Goal: Task Accomplishment & Management: Complete application form

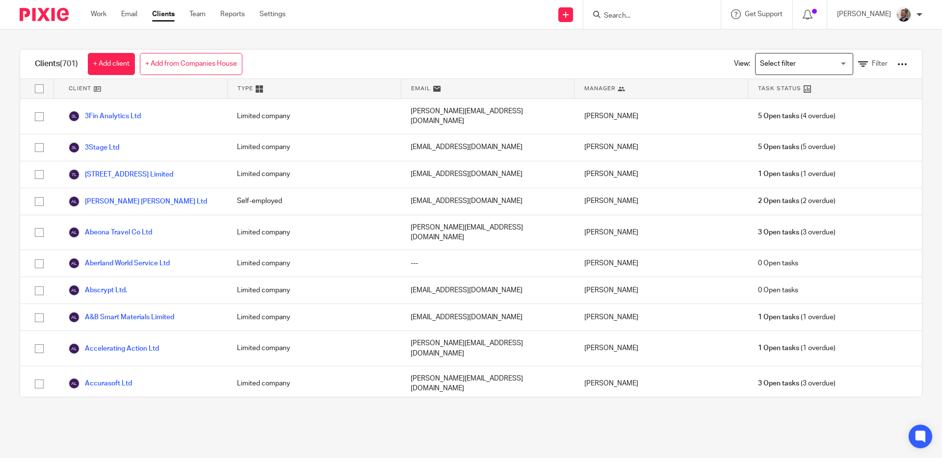
click at [363, 61] on div "Clients (701) + Add client + Add from Companies House View: Loading... Filter" at bounding box center [471, 64] width 902 height 29
click at [364, 61] on div "Clients (701) + Add client + Add from Companies House View: Loading... Filter" at bounding box center [471, 64] width 902 height 29
click at [628, 15] on input "Search" at bounding box center [647, 16] width 88 height 9
click at [125, 65] on link "+ Add client" at bounding box center [111, 64] width 47 height 22
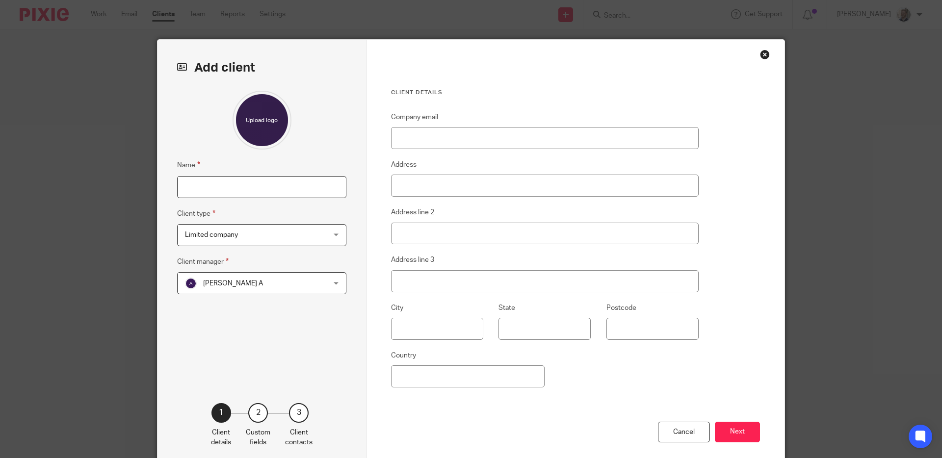
click at [305, 187] on input "Name" at bounding box center [261, 187] width 169 height 22
type input "Lucid Computing Technologies Ltd"
click at [267, 276] on span "Aashish A" at bounding box center [249, 283] width 129 height 21
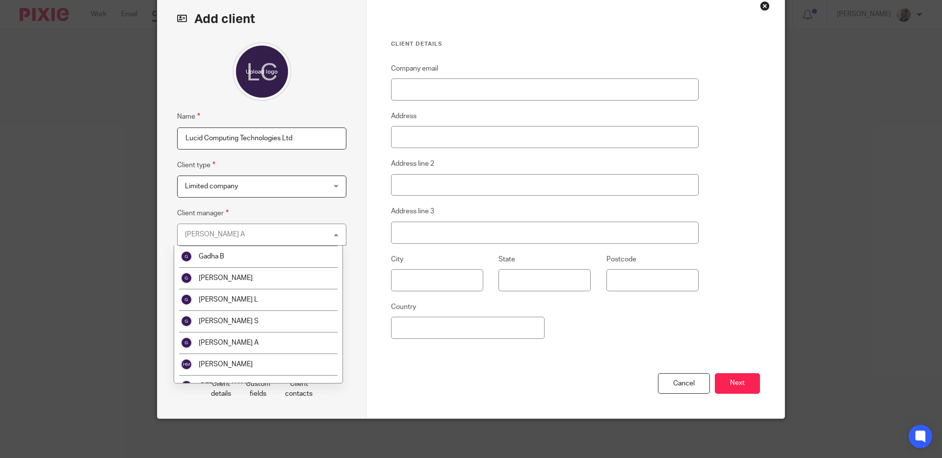
scroll to position [733, 0]
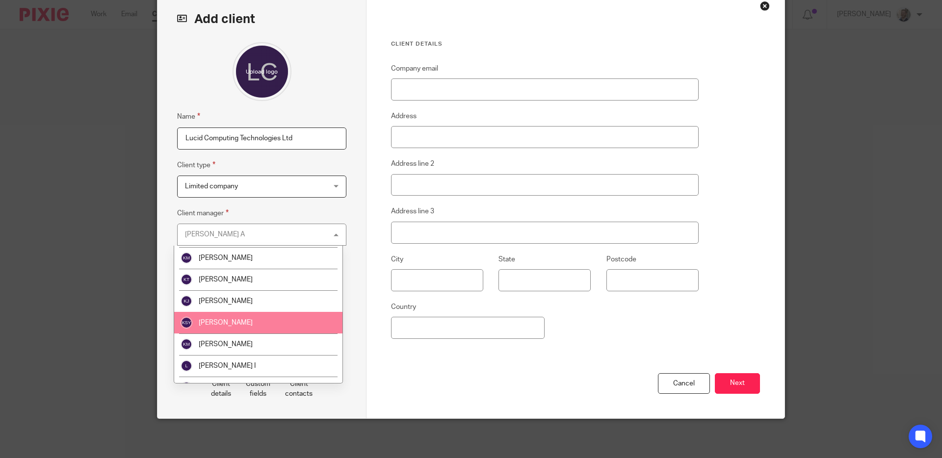
click at [238, 318] on li "[PERSON_NAME]" at bounding box center [258, 323] width 168 height 22
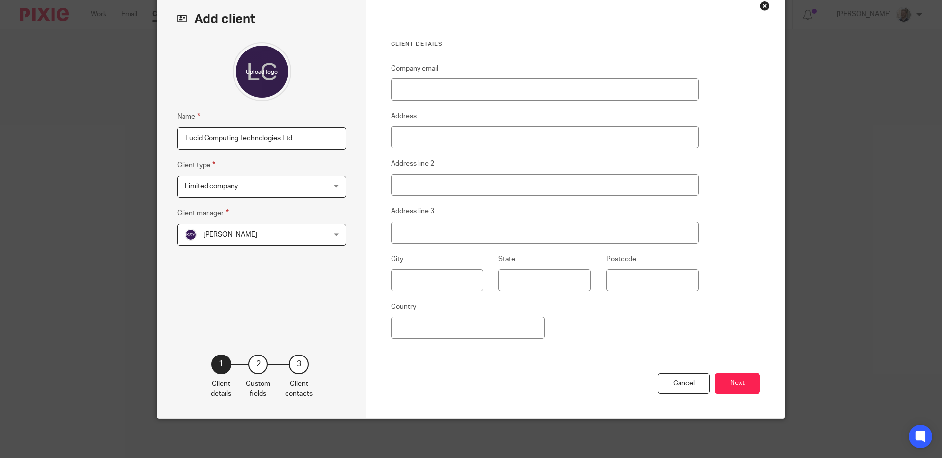
drag, startPoint x: 312, startPoint y: 317, endPoint x: 329, endPoint y: 325, distance: 18.9
click at [312, 317] on div "Name Lucid Computing Technologies Ltd Client type Limited company Limited compa…" at bounding box center [261, 183] width 169 height 283
click at [732, 387] on button "Next" at bounding box center [737, 384] width 45 height 21
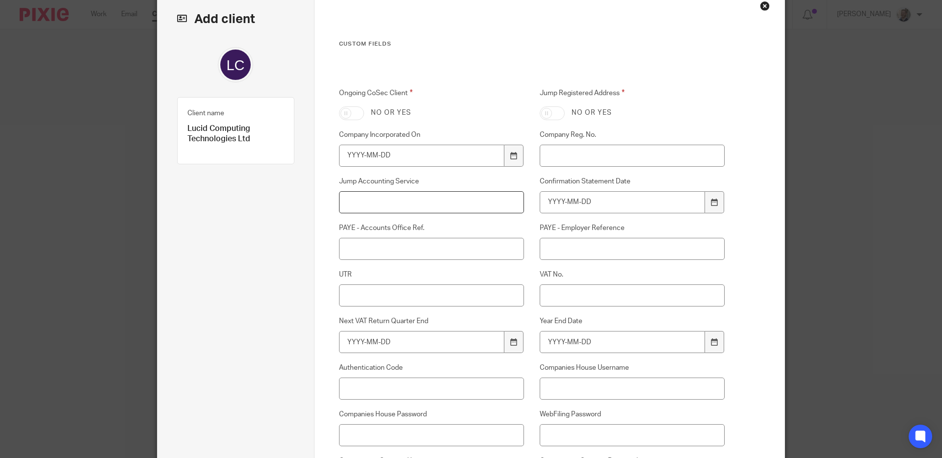
click at [421, 206] on input "Jump Accounting Service" at bounding box center [432, 202] width 186 height 22
click at [421, 204] on input "Jump Accounting Service" at bounding box center [432, 202] width 186 height 22
type input "B"
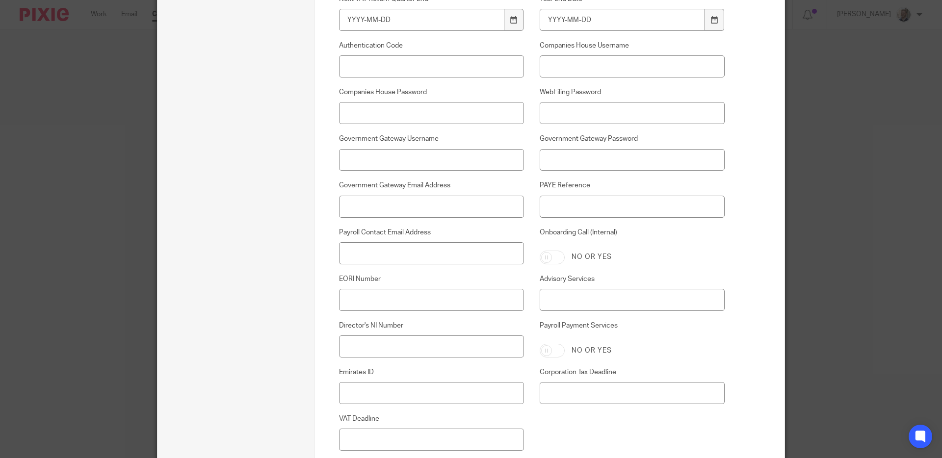
scroll to position [374, 0]
type input "Pro Lite"
click at [401, 257] on input "Payroll Contact Email Address" at bounding box center [432, 251] width 186 height 22
paste input "[PERSON_NAME][EMAIL_ADDRESS]"
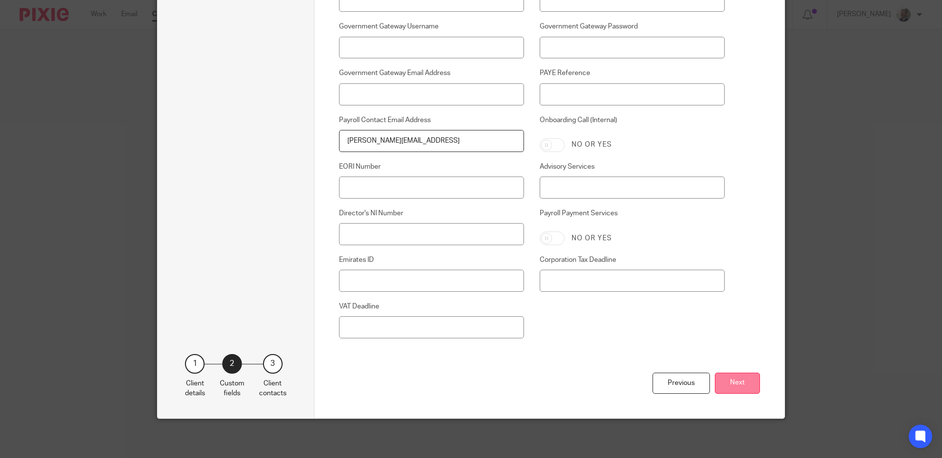
type input "[PERSON_NAME][EMAIL_ADDRESS]"
click at [730, 380] on button "Next" at bounding box center [737, 383] width 45 height 21
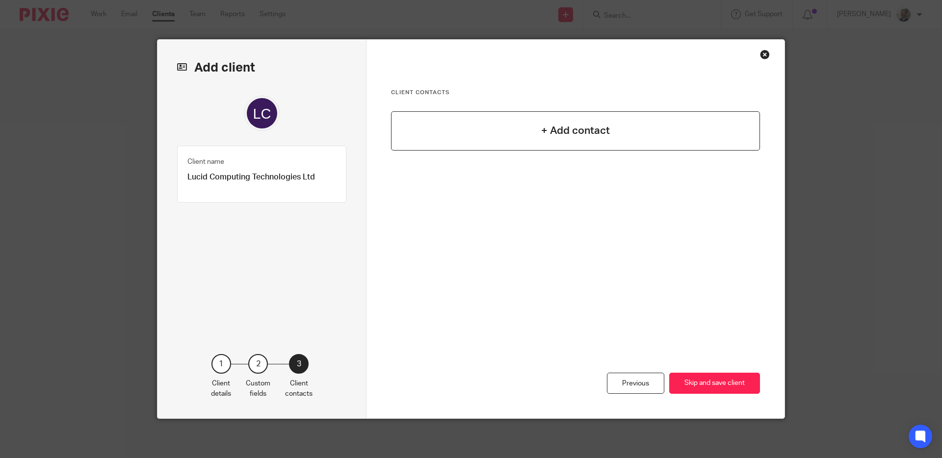
click at [514, 135] on div "+ Add contact" at bounding box center [575, 130] width 369 height 39
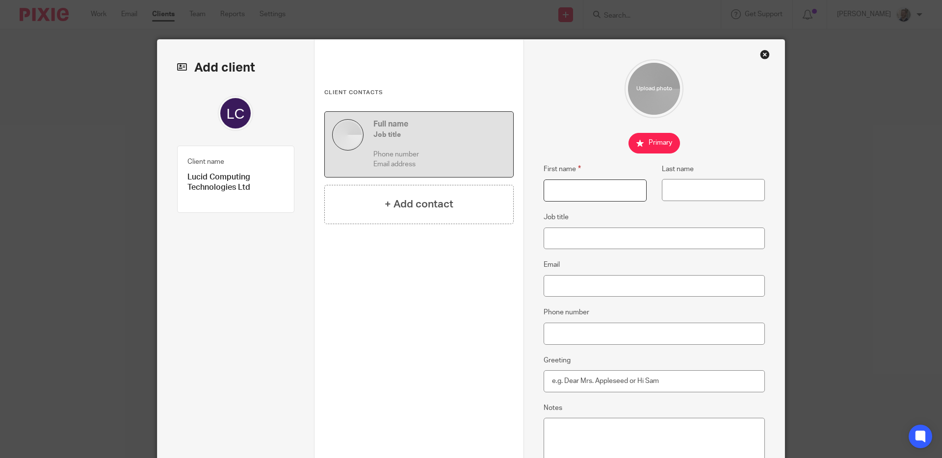
click at [601, 192] on input "First name" at bounding box center [595, 191] width 103 height 22
type input "Connor"
click at [683, 196] on input "Last name" at bounding box center [713, 190] width 103 height 22
type input "Dunlop"
click at [566, 241] on input "Job title" at bounding box center [655, 239] width 222 height 22
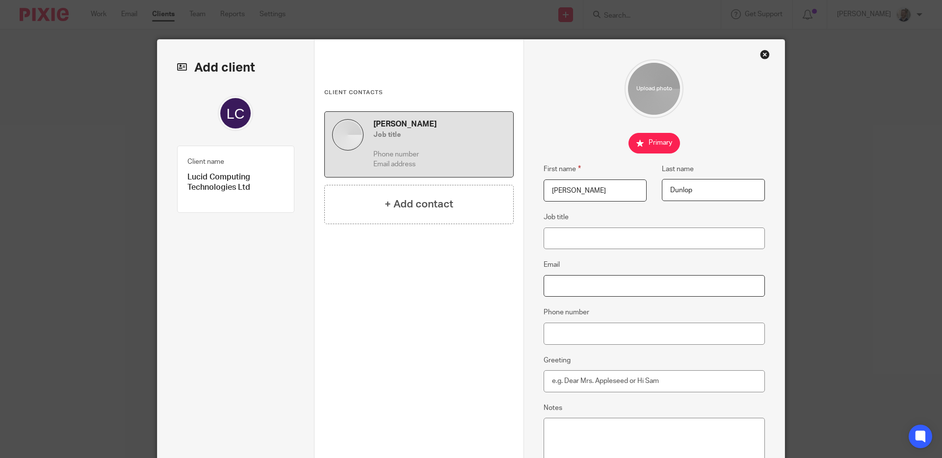
click at [575, 288] on input "Email" at bounding box center [655, 286] width 222 height 22
paste input "[PERSON_NAME][EMAIL_ADDRESS]"
type input "[PERSON_NAME][EMAIL_ADDRESS]"
click at [572, 230] on input "Job title" at bounding box center [655, 239] width 222 height 22
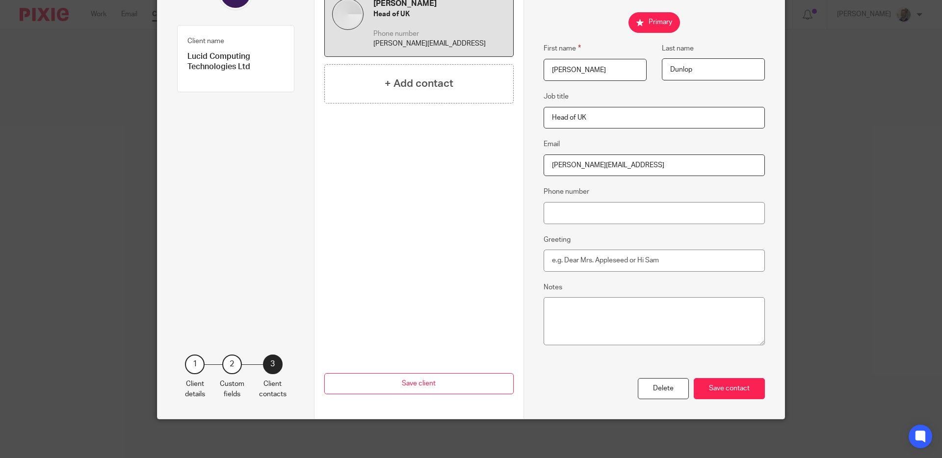
type input "Head of UK"
click at [741, 401] on div "First name Connor Last name Dunlop Job title Head of UK Email connor@lucidcompu…" at bounding box center [655, 169] width 262 height 500
click at [734, 391] on div "Save contact" at bounding box center [729, 388] width 71 height 21
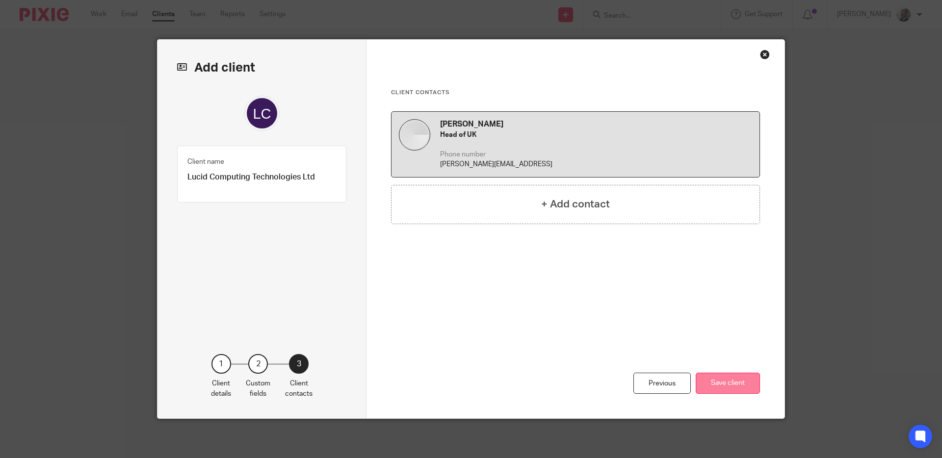
scroll to position [0, 0]
click at [576, 212] on div "+ Add contact" at bounding box center [575, 204] width 369 height 39
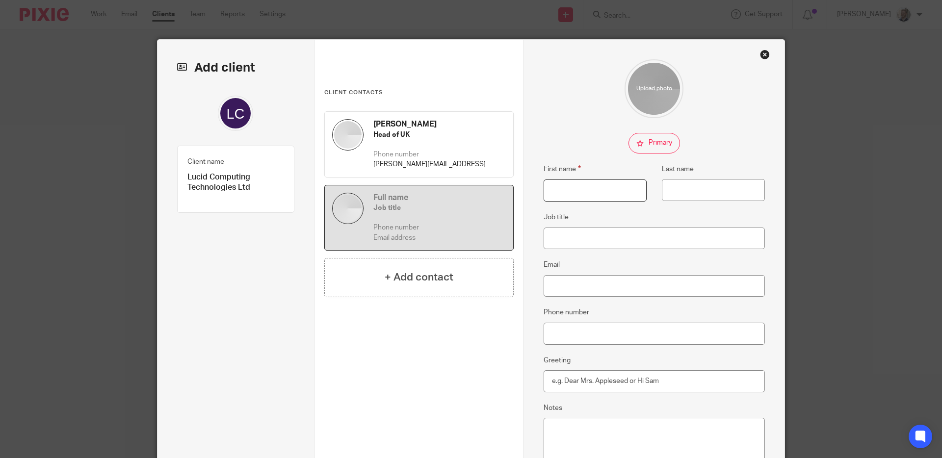
click at [574, 185] on input "First name" at bounding box center [595, 191] width 103 height 22
type input "Greg"
type input "Kollmer"
click at [585, 238] on input "Job title" at bounding box center [655, 239] width 222 height 22
type input "Founder"
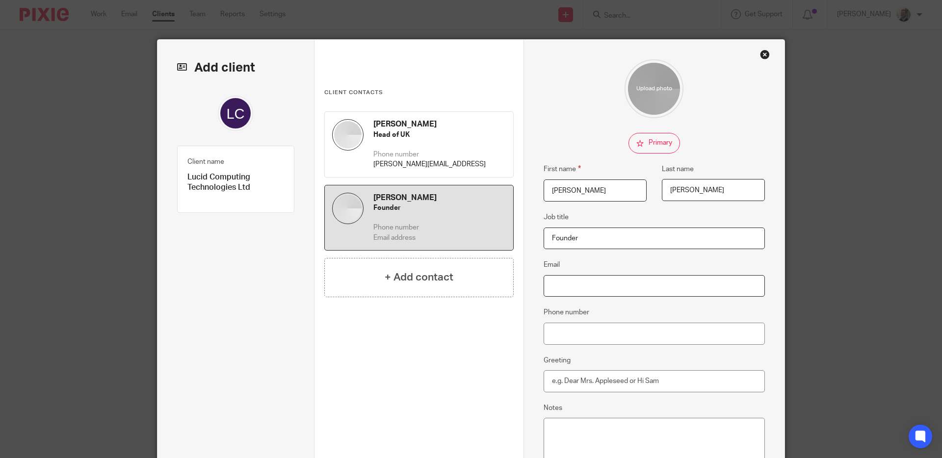
click at [581, 282] on input "Email" at bounding box center [655, 286] width 222 height 22
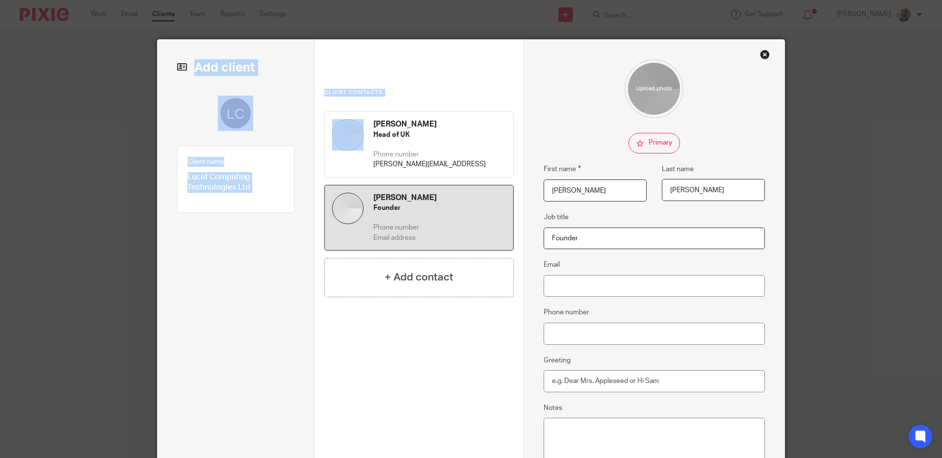
click at [240, 55] on div "Add client Client name Lucid Computing Technologies Ltd Client type 1 Client de…" at bounding box center [471, 290] width 627 height 500
click at [389, 67] on div "Client contacts Connor Dunlop Head of UK Phone number connor@lucidcomputing.ai …" at bounding box center [419, 290] width 209 height 500
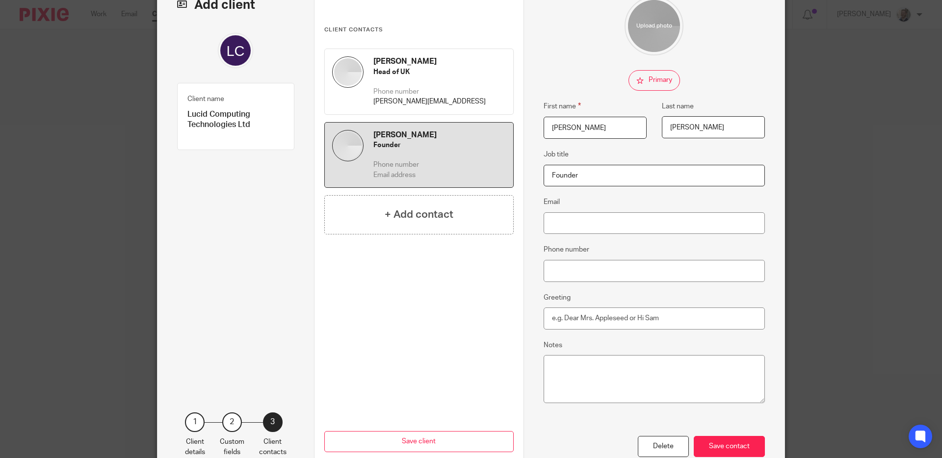
scroll to position [69, 0]
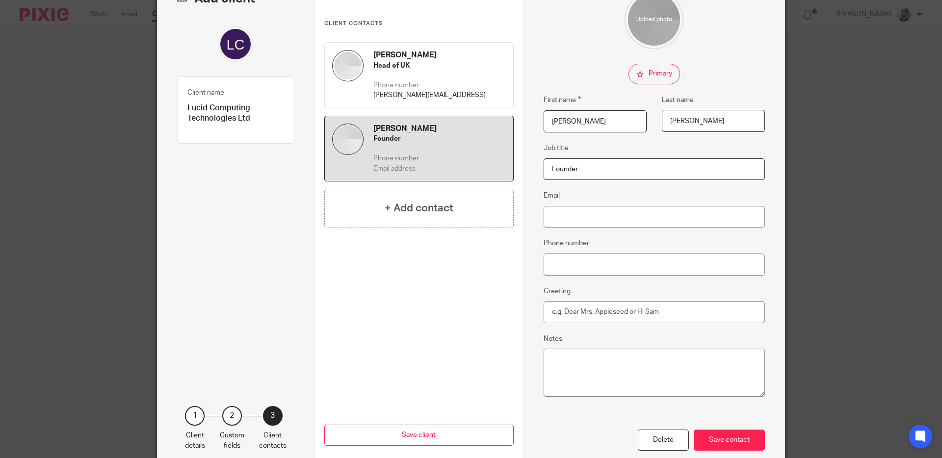
click at [618, 230] on div "First name Greg Last name Kollmer Job title Founder Email Phone number Greeting…" at bounding box center [655, 210] width 222 height 440
drag, startPoint x: 616, startPoint y: 221, endPoint x: 622, endPoint y: 228, distance: 8.7
click at [616, 221] on input "Email" at bounding box center [655, 217] width 222 height 22
click at [533, 267] on div "First name Connor Last name Dunlop Job title Head of UK Email connor@lucidcompu…" at bounding box center [655, 221] width 262 height 500
click at [593, 218] on input "Email" at bounding box center [655, 217] width 222 height 22
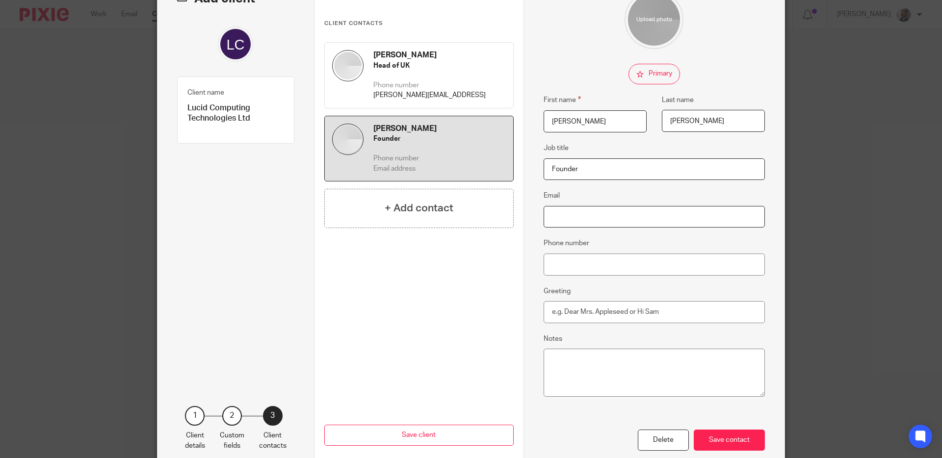
paste input "greg@lucidcomputing.ai"
type input "greg@lucidcomputing.ai"
click at [726, 437] on div "Save contact" at bounding box center [729, 440] width 71 height 21
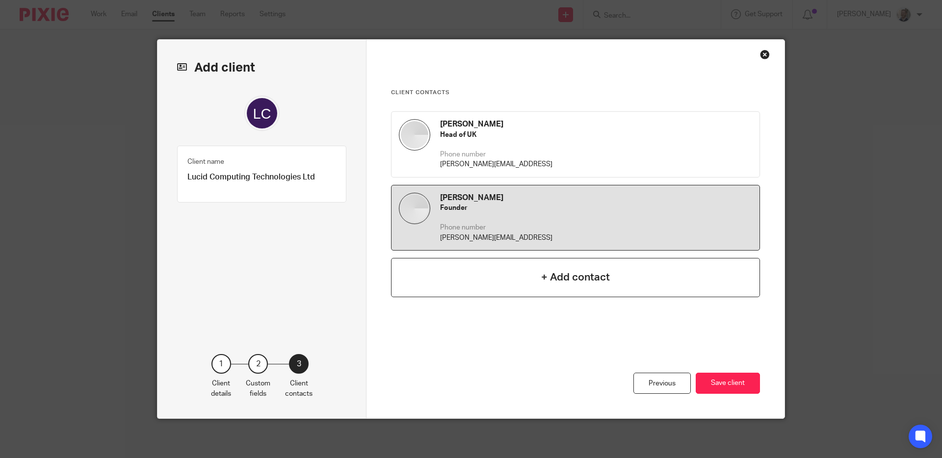
click at [565, 278] on h4 "+ Add contact" at bounding box center [575, 277] width 69 height 15
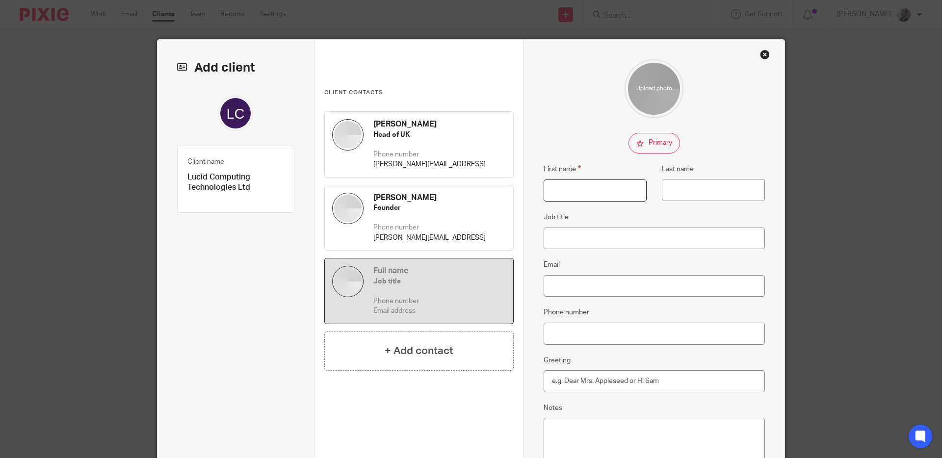
click at [582, 187] on input "First name" at bounding box center [595, 191] width 103 height 22
type input "Kristian"
click at [582, 283] on input "Email" at bounding box center [655, 286] width 222 height 22
paste input "kristian@lucidcomputing.ai"
type input "kristian@lucidcomputing.ai"
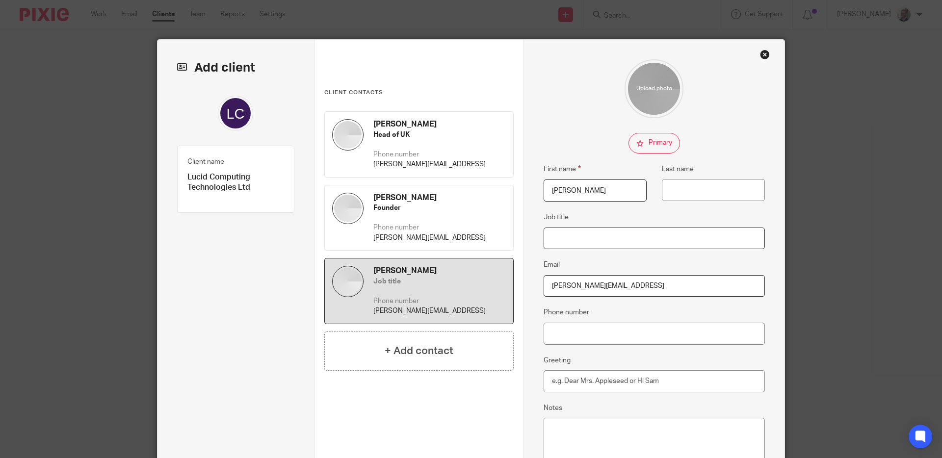
click at [580, 237] on input "Job title" at bounding box center [655, 239] width 222 height 22
type input "Co-Founder"
click at [668, 191] on input "Last name" at bounding box center [713, 190] width 103 height 22
paste input "Rönn"
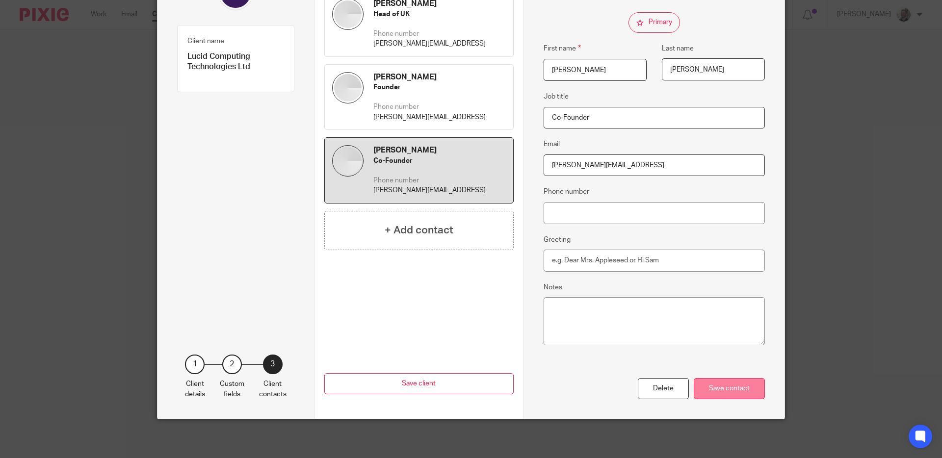
type input "Rönn"
click at [734, 392] on div "Save contact" at bounding box center [729, 388] width 71 height 21
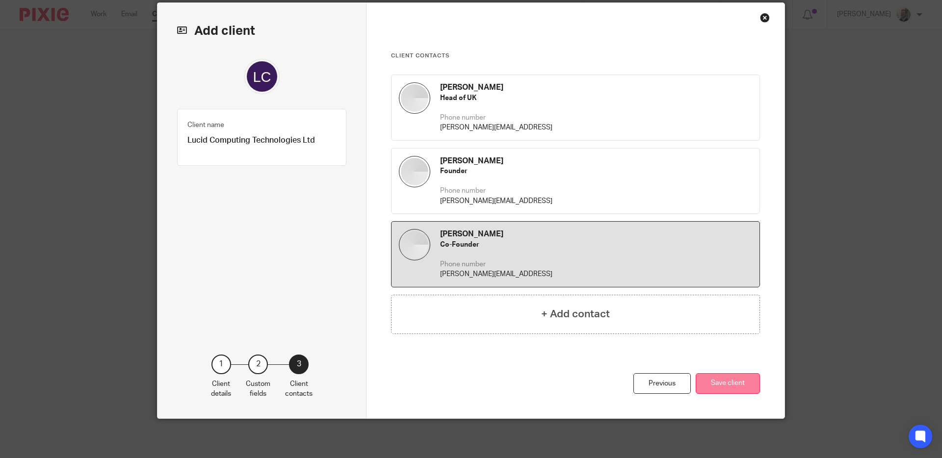
scroll to position [37, 0]
click at [728, 390] on button "Save client" at bounding box center [728, 384] width 64 height 21
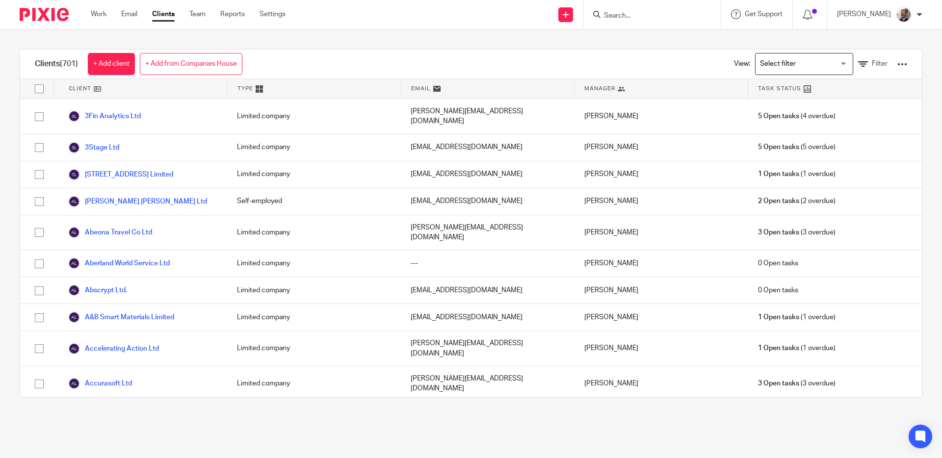
click at [633, 14] on input "Search" at bounding box center [647, 16] width 88 height 9
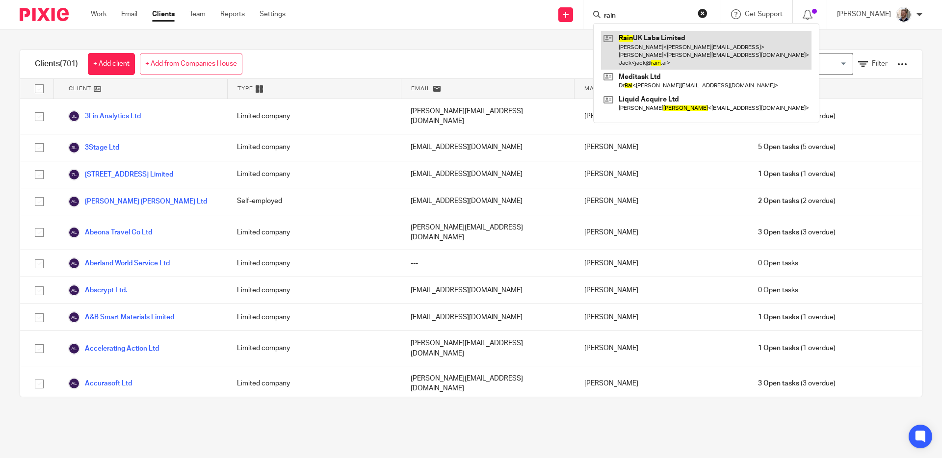
type input "rain"
click at [735, 54] on link at bounding box center [706, 50] width 211 height 39
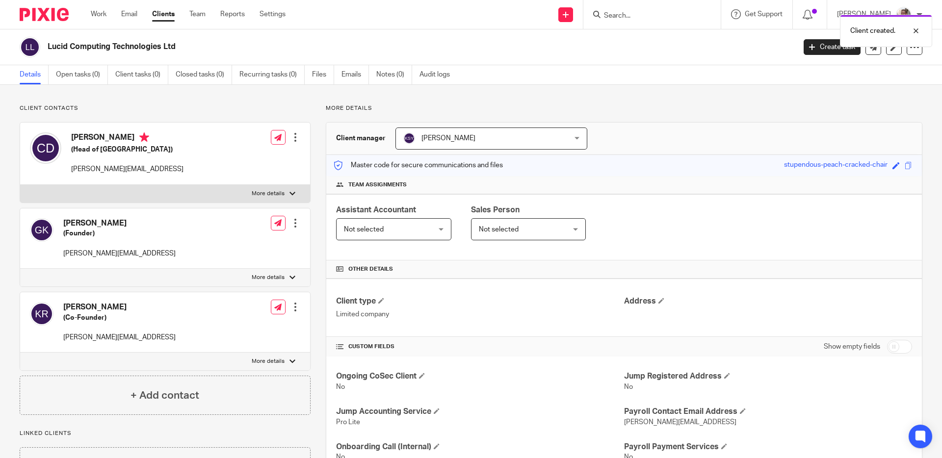
click at [292, 227] on div at bounding box center [296, 223] width 10 height 10
click at [254, 300] on button "CC in auto emails" at bounding box center [234, 300] width 65 height 13
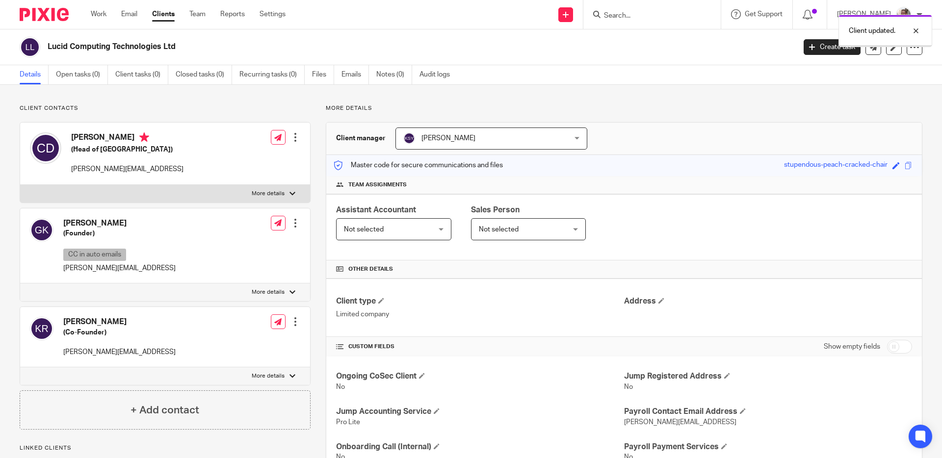
click at [314, 230] on div "More details Client manager [PERSON_NAME] [PERSON_NAME] [PERSON_NAME] A Abinand…" at bounding box center [617, 292] width 612 height 374
click at [429, 235] on span "Not selected" at bounding box center [386, 229] width 85 height 21
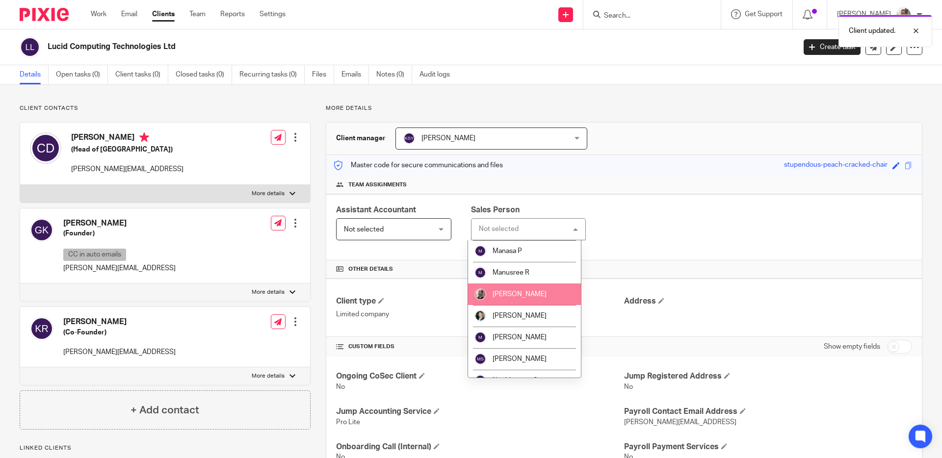
scroll to position [1047, 0]
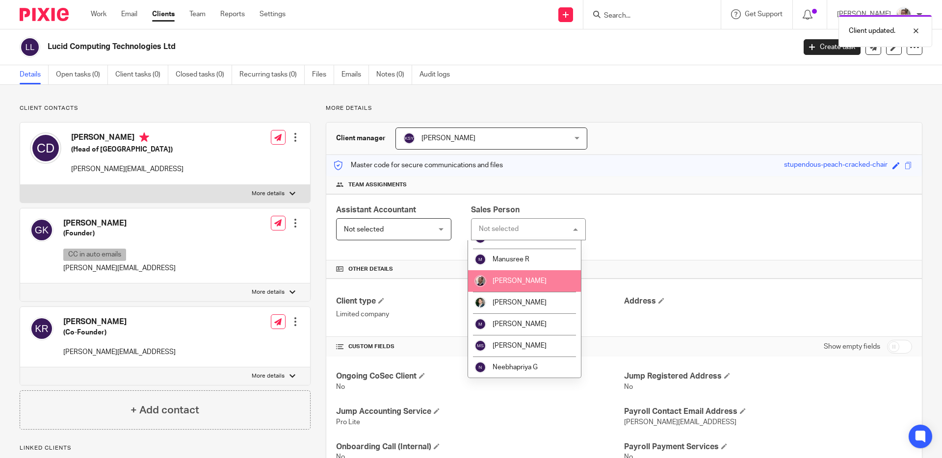
click at [532, 292] on li "[PERSON_NAME]" at bounding box center [524, 281] width 113 height 22
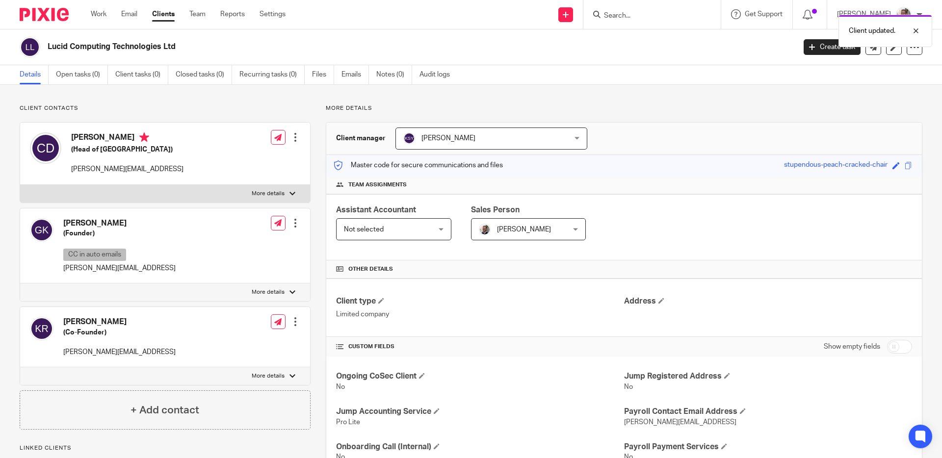
click at [611, 235] on div "Assistant Accountant Not selected Not selected Not selected Aashish A Abinandha…" at bounding box center [624, 227] width 596 height 66
click at [315, 222] on div "More details Client manager [PERSON_NAME] [PERSON_NAME] [PERSON_NAME] A Abinand…" at bounding box center [617, 292] width 612 height 374
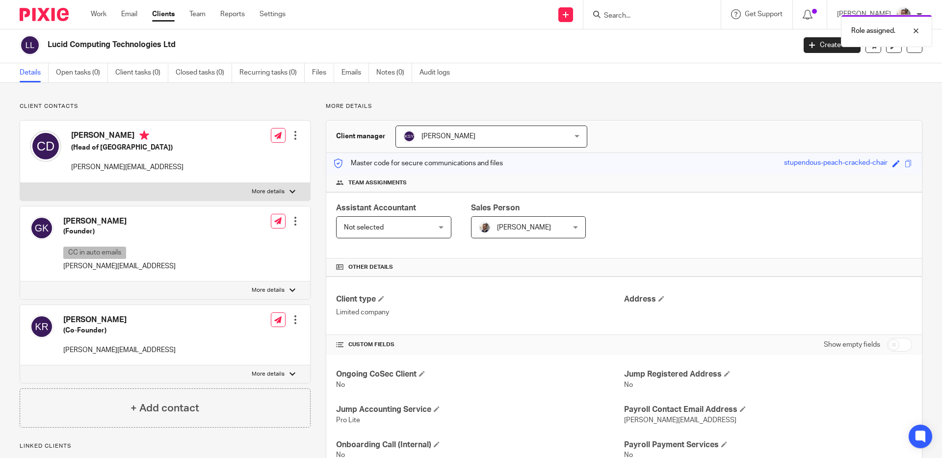
scroll to position [4, 0]
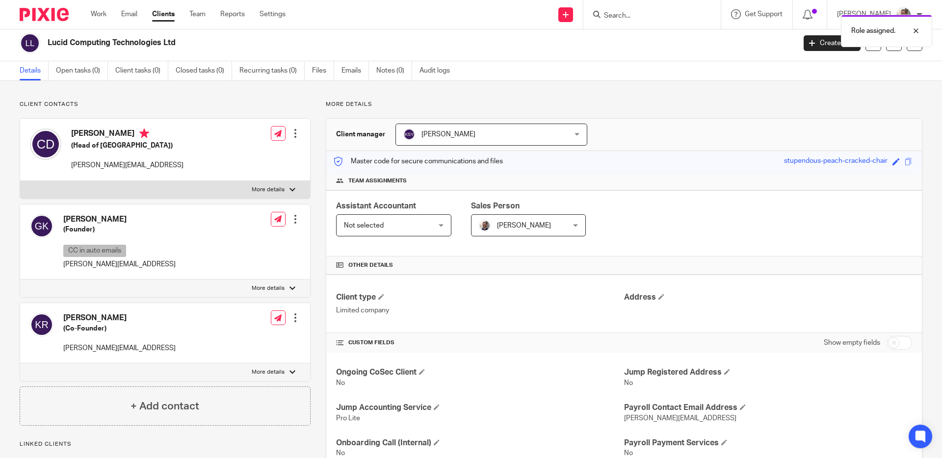
click at [315, 222] on div "More details Client manager [PERSON_NAME] [PERSON_NAME] [PERSON_NAME] A Abinand…" at bounding box center [617, 288] width 612 height 374
click at [276, 75] on link "Recurring tasks (0)" at bounding box center [272, 70] width 65 height 19
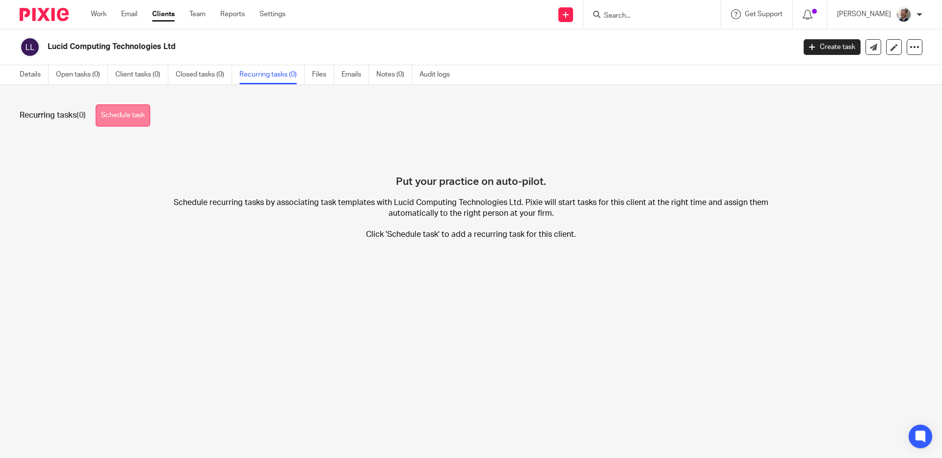
click at [126, 112] on link "Schedule task" at bounding box center [123, 116] width 54 height 22
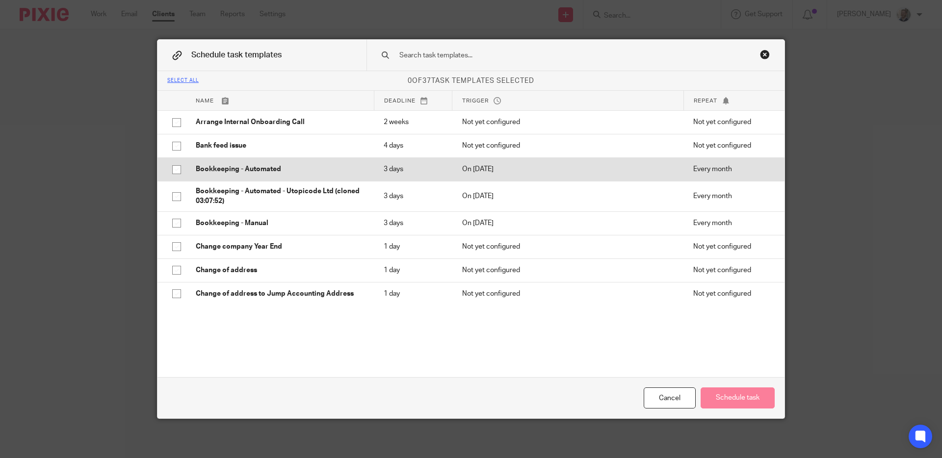
click at [248, 166] on p "Bookkeeping - Automated" at bounding box center [280, 169] width 168 height 10
checkbox input "true"
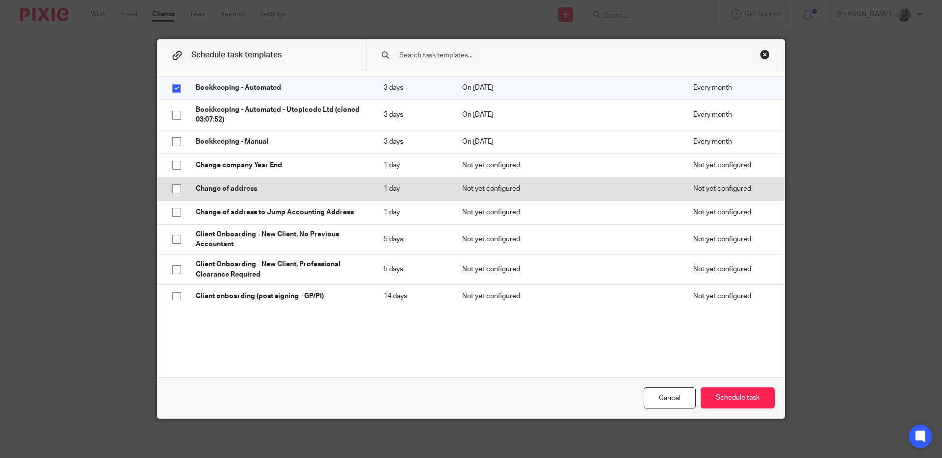
scroll to position [156, 0]
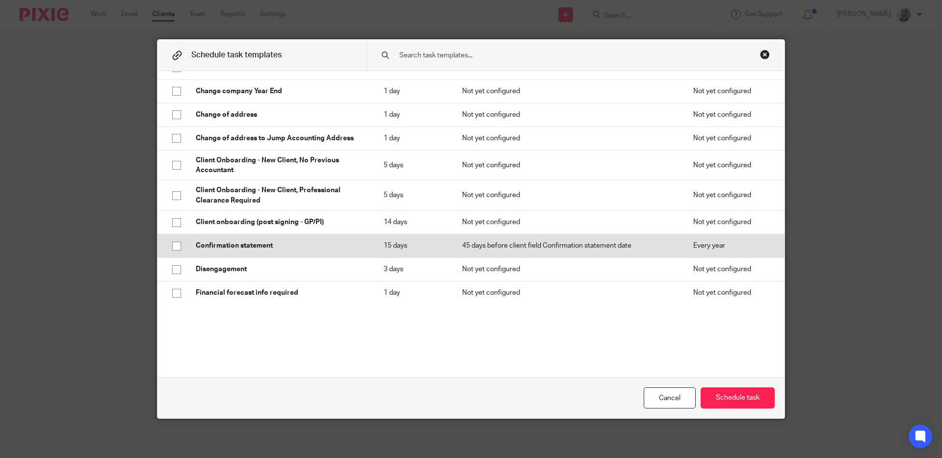
click at [255, 246] on p "Confirmation statement" at bounding box center [280, 246] width 168 height 10
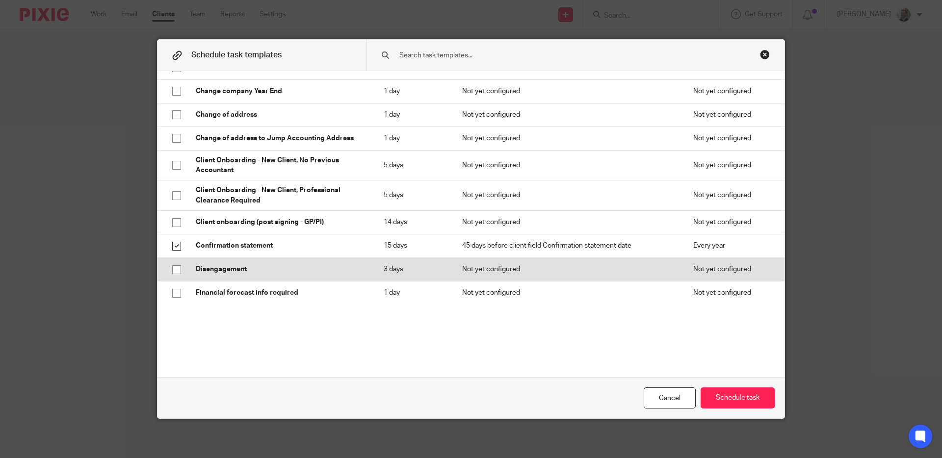
checkbox input "true"
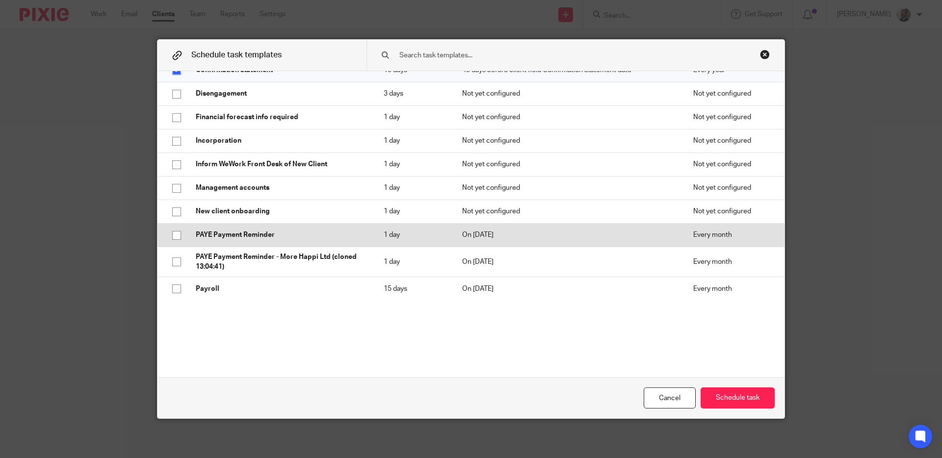
click at [304, 231] on p "PAYE Payment Reminder" at bounding box center [280, 235] width 168 height 10
checkbox input "true"
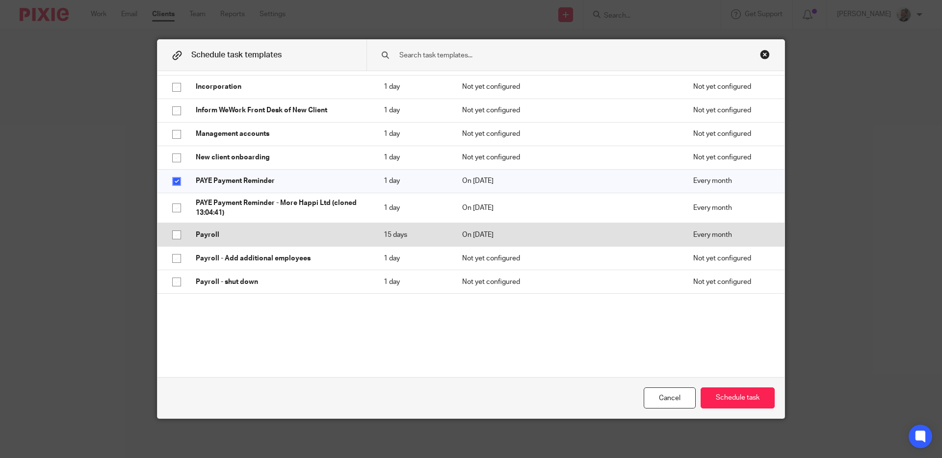
click at [304, 236] on p "Payroll" at bounding box center [280, 235] width 168 height 10
checkbox input "true"
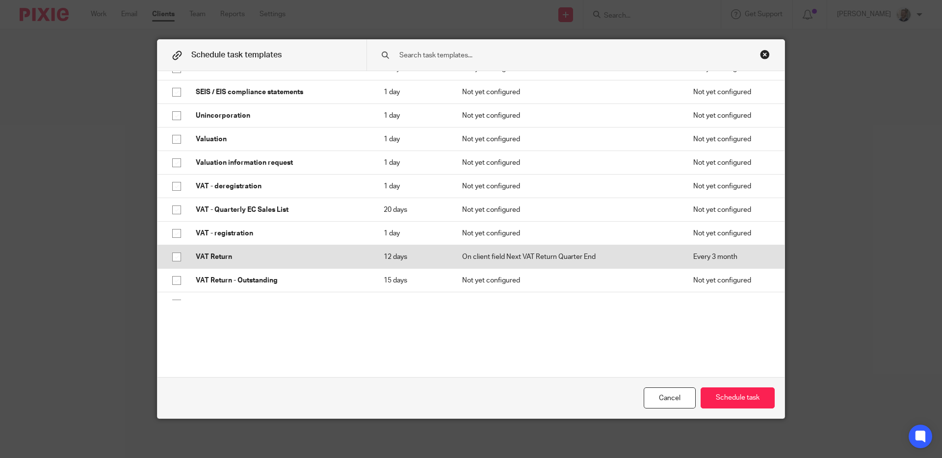
click at [302, 252] on p "VAT Return" at bounding box center [280, 257] width 168 height 10
checkbox input "true"
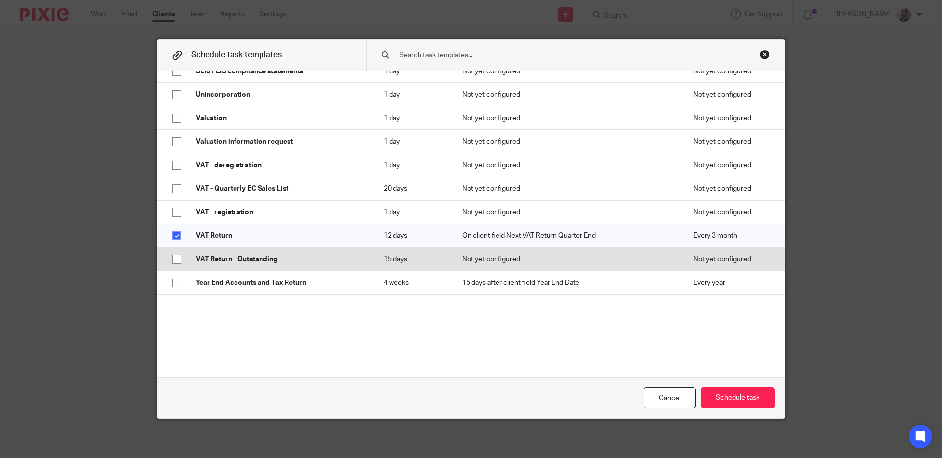
scroll to position [709, 0]
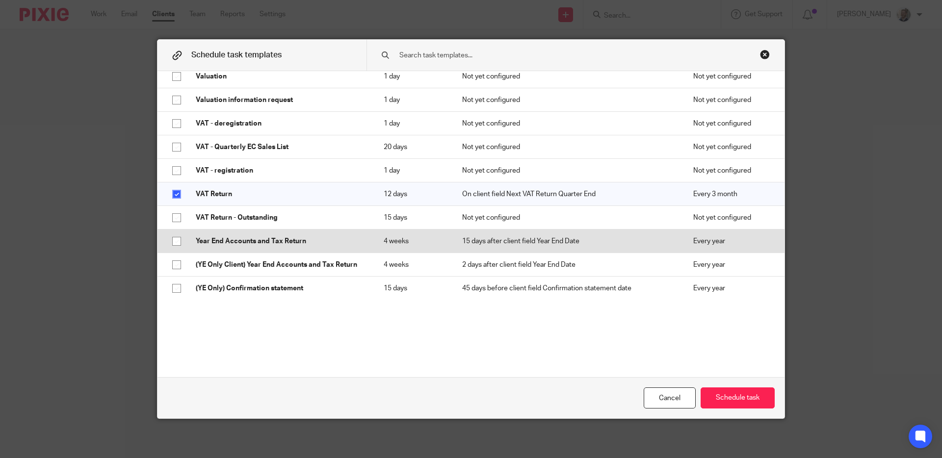
click at [305, 236] on td "Year End Accounts and Tax Return" at bounding box center [280, 242] width 188 height 24
checkbox input "true"
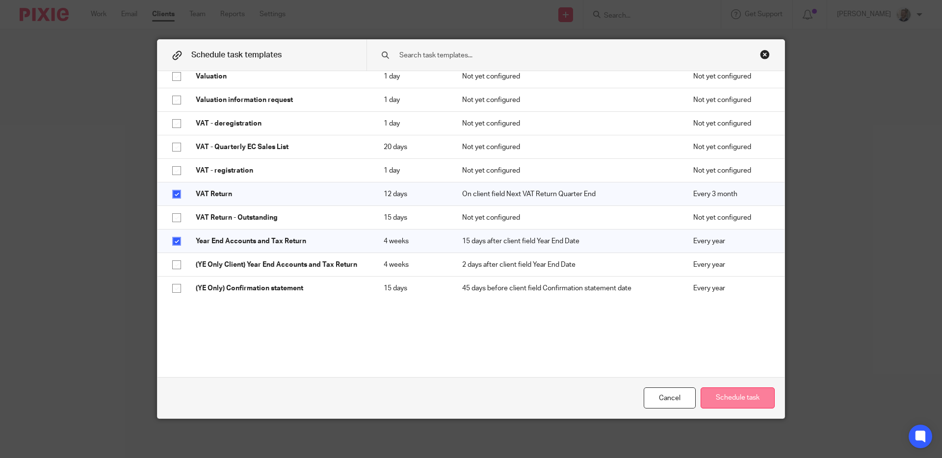
click at [745, 405] on button "Schedule task" at bounding box center [738, 398] width 74 height 21
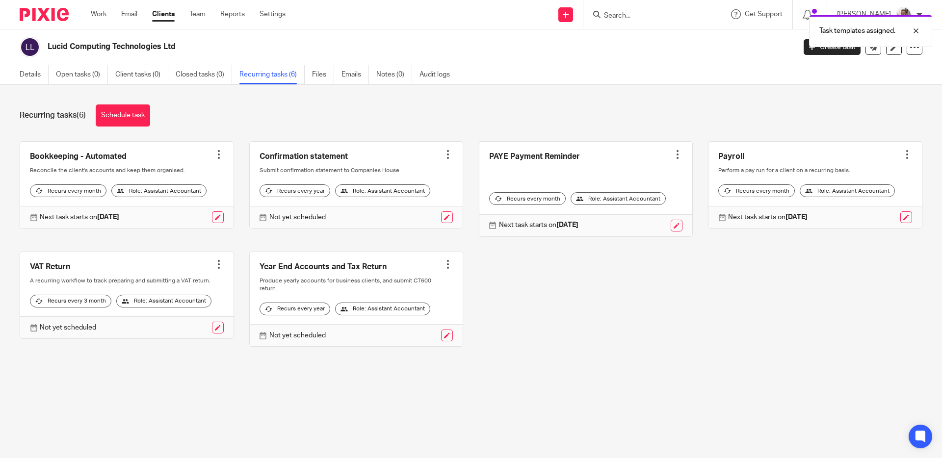
click at [303, 94] on div "Recurring tasks (6) Schedule task Bookkeeping - Automated Create task Clone tem…" at bounding box center [471, 233] width 942 height 296
click at [156, 17] on link "Clients" at bounding box center [163, 14] width 23 height 10
click at [913, 29] on div at bounding box center [909, 31] width 27 height 12
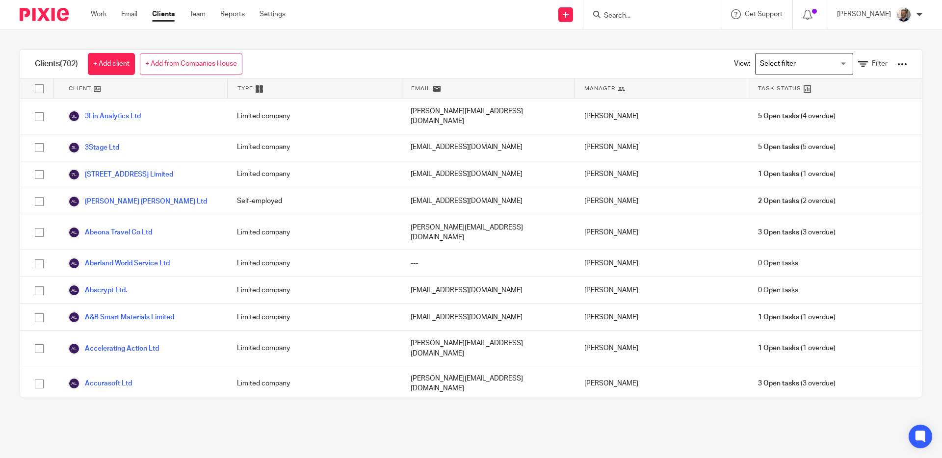
click at [898, 65] on div at bounding box center [903, 64] width 10 height 10
click at [821, 102] on link "Update dates using Companies House" at bounding box center [823, 101] width 136 height 15
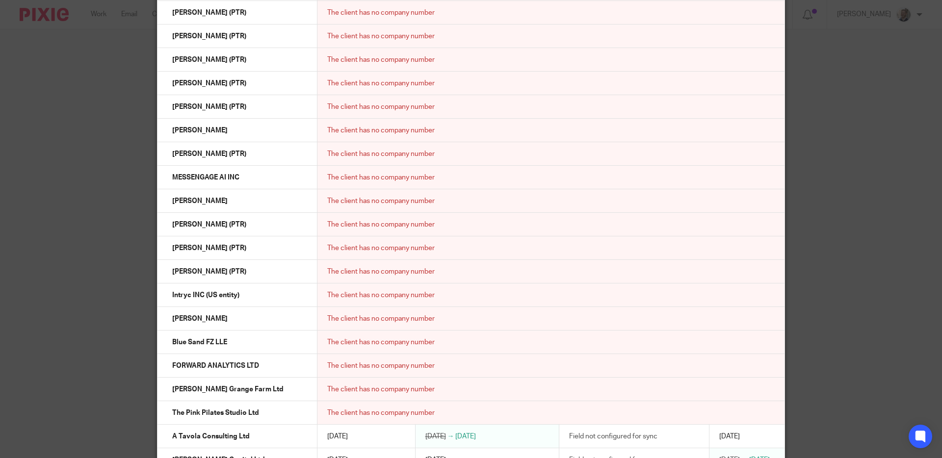
scroll to position [910, 0]
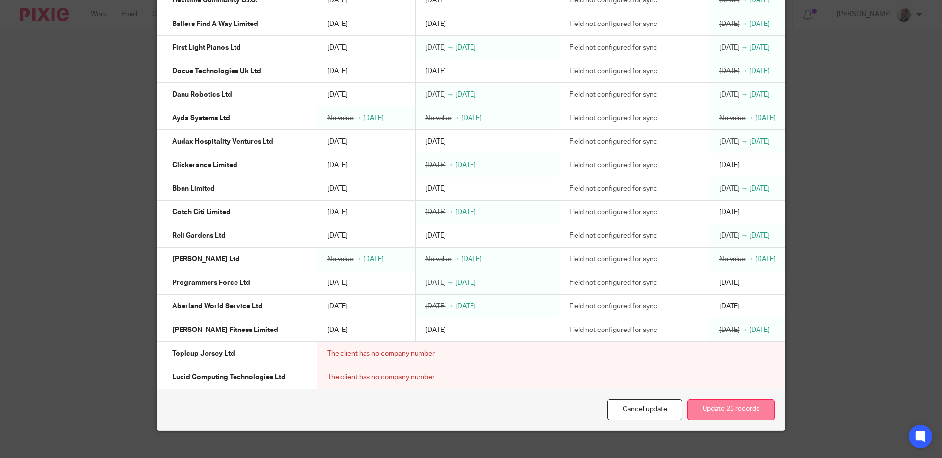
click at [725, 420] on button "Update 23 records" at bounding box center [731, 410] width 87 height 21
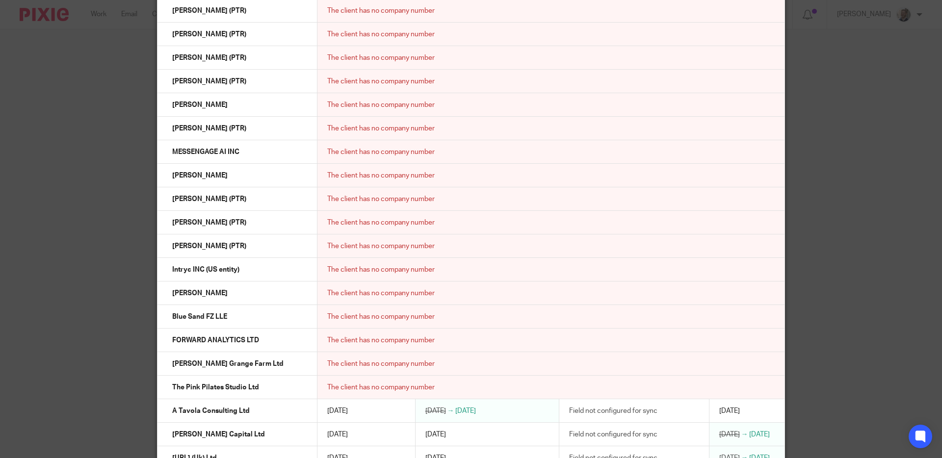
scroll to position [421, 0]
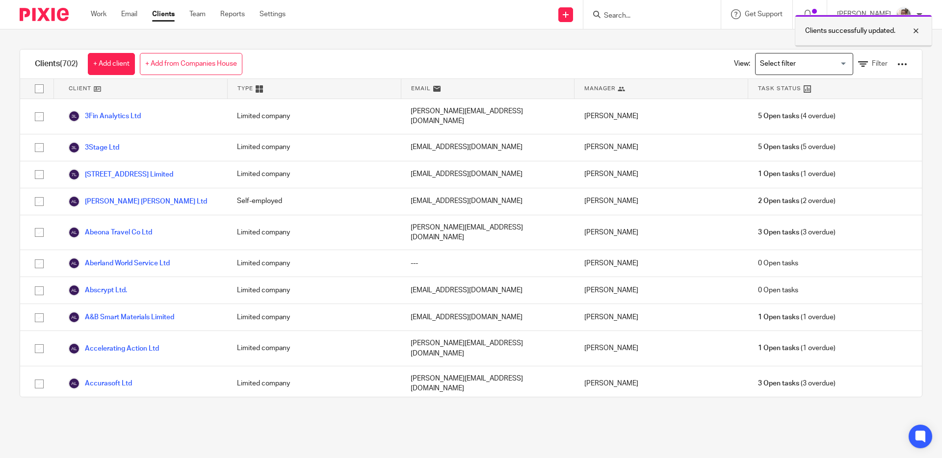
click at [914, 34] on div at bounding box center [909, 31] width 27 height 12
click at [893, 63] on div "View: Loading... Filter" at bounding box center [813, 64] width 217 height 29
click at [898, 64] on div at bounding box center [903, 64] width 10 height 10
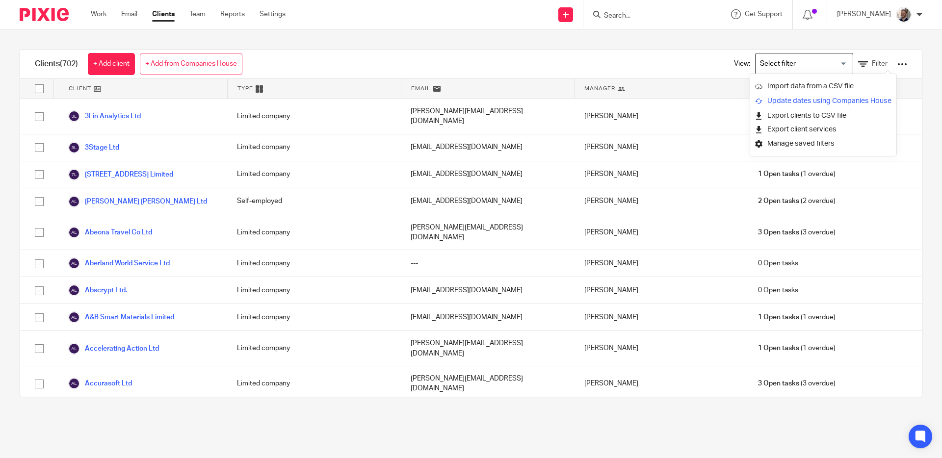
click at [806, 103] on link "Update dates using Companies House" at bounding box center [823, 101] width 136 height 15
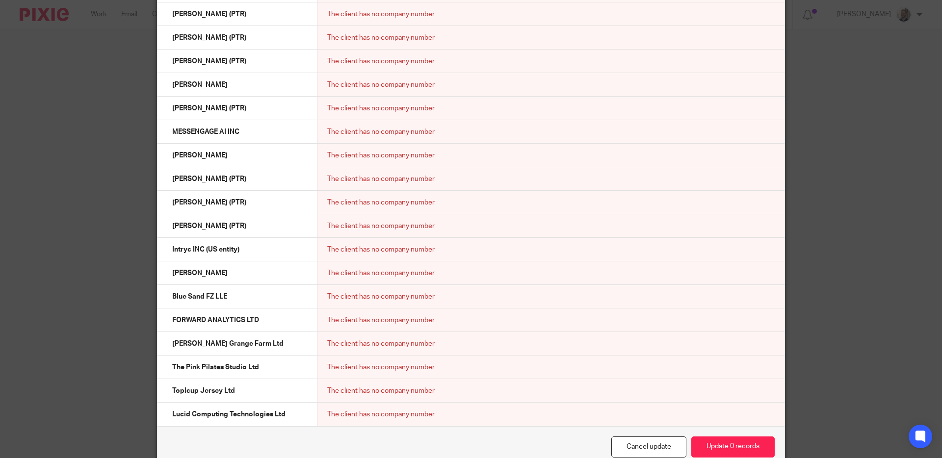
scroll to position [33, 0]
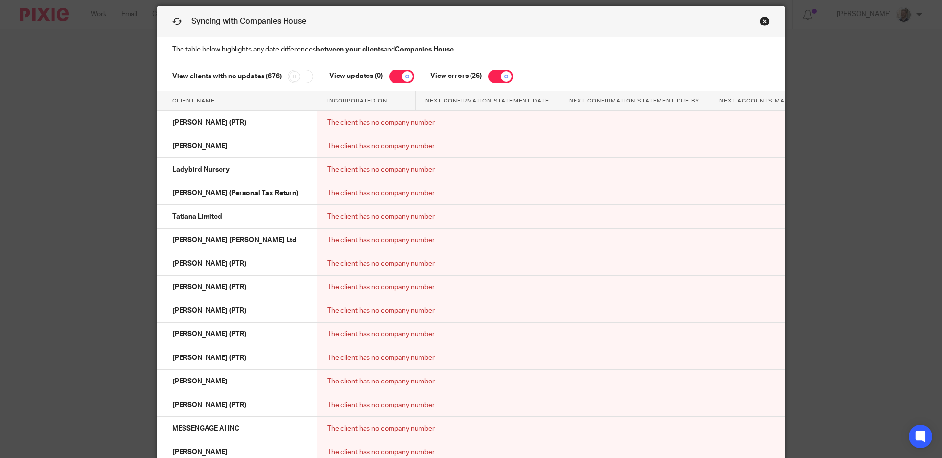
click at [187, 169] on td "Ladybird Nursery" at bounding box center [238, 170] width 160 height 24
copy tr "Ladybird Nursery"
click at [180, 217] on td "Tatiana Limited" at bounding box center [238, 217] width 160 height 24
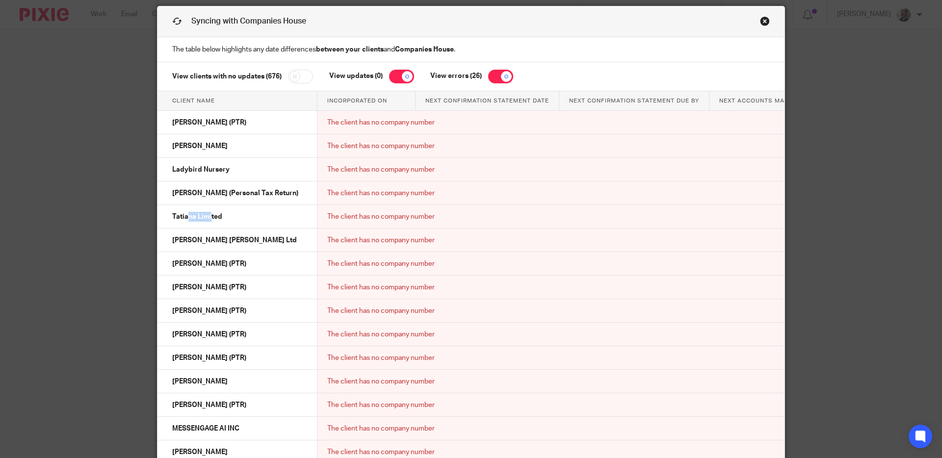
click at [180, 217] on td "Tatiana Limited" at bounding box center [238, 217] width 160 height 24
copy tr "Tatiana Limited"
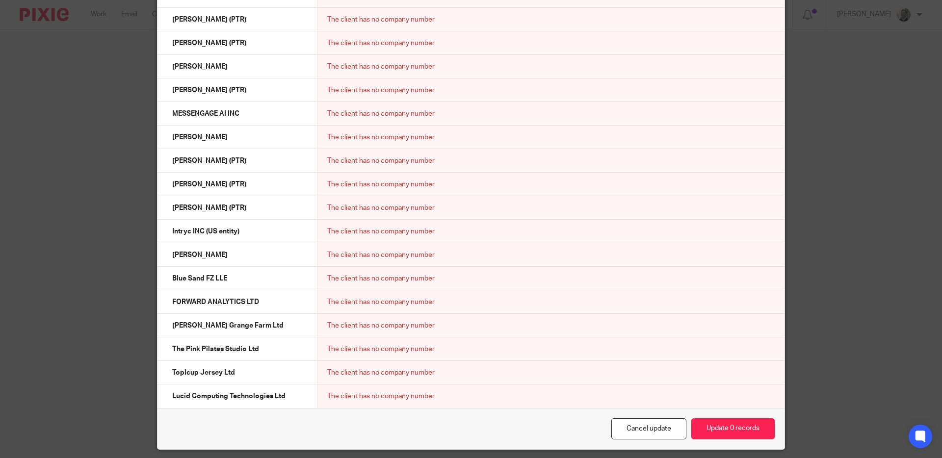
scroll to position [354, 0]
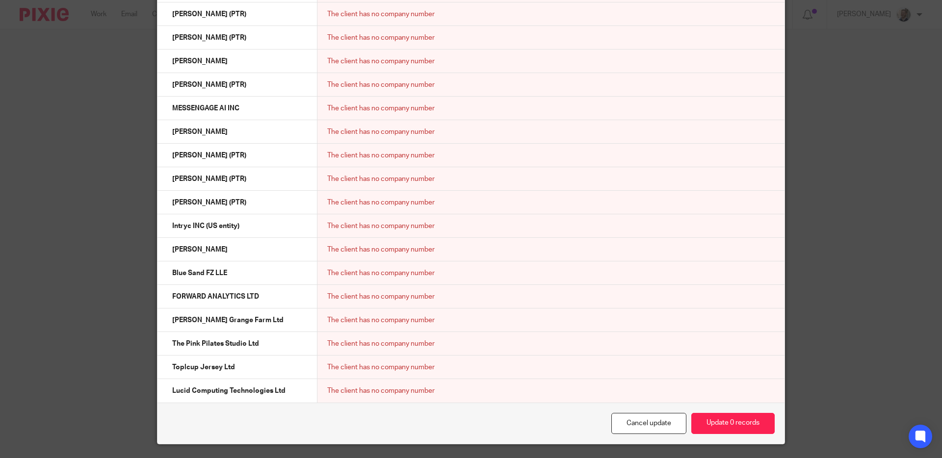
click at [187, 296] on td "FORWARD ANALYTICS LTD" at bounding box center [238, 297] width 160 height 24
copy tr "FORWARD ANALYTICS LTD"
click at [201, 323] on td "Hayes Grange Farm Ltd" at bounding box center [238, 321] width 160 height 24
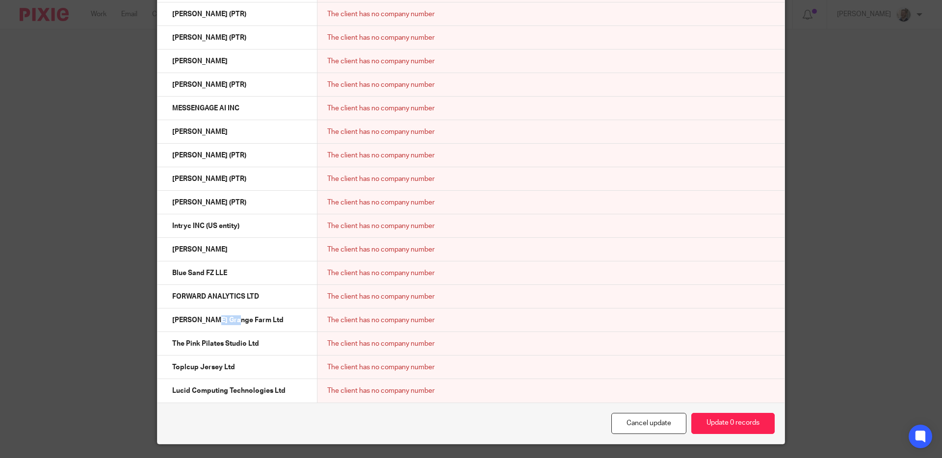
click at [201, 323] on td "Hayes Grange Farm Ltd" at bounding box center [238, 321] width 160 height 24
copy tr "Hayes Grange Farm Ltd"
click at [205, 344] on td "The Pink Pilates Studio Ltd" at bounding box center [238, 344] width 160 height 24
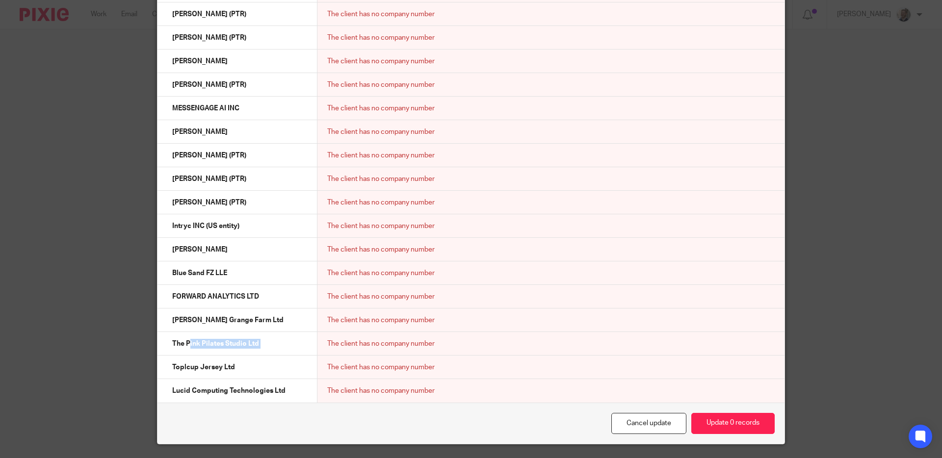
click at [205, 344] on td "The Pink Pilates Studio Ltd" at bounding box center [238, 344] width 160 height 24
copy tr "The Pink Pilates Studio Ltd"
click at [184, 367] on td "Toplcup Jersey Ltd" at bounding box center [238, 368] width 160 height 24
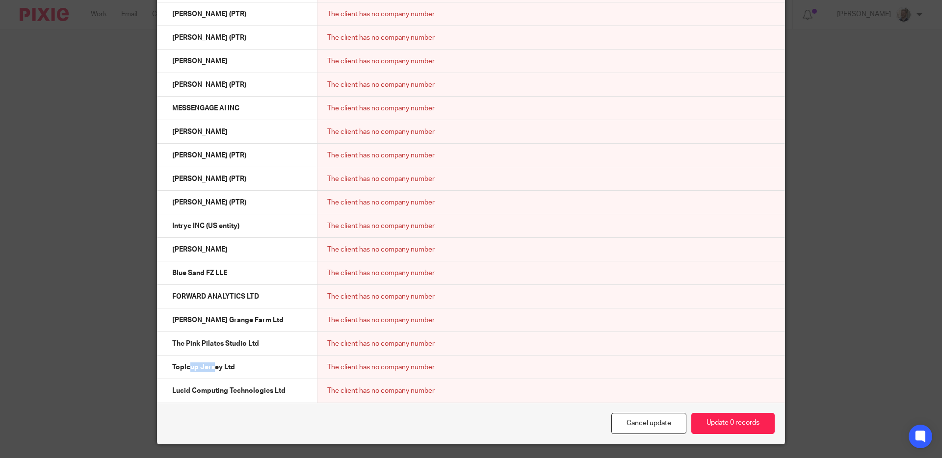
click at [184, 367] on td "Toplcup Jersey Ltd" at bounding box center [238, 368] width 160 height 24
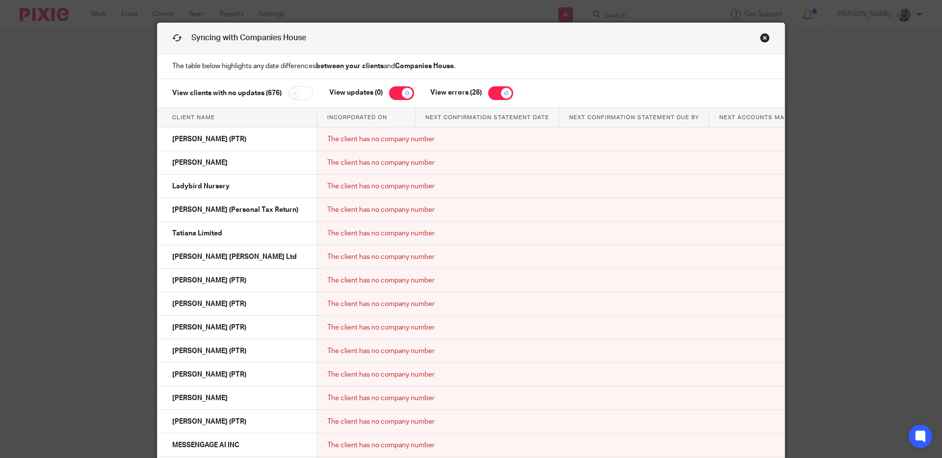
scroll to position [0, 0]
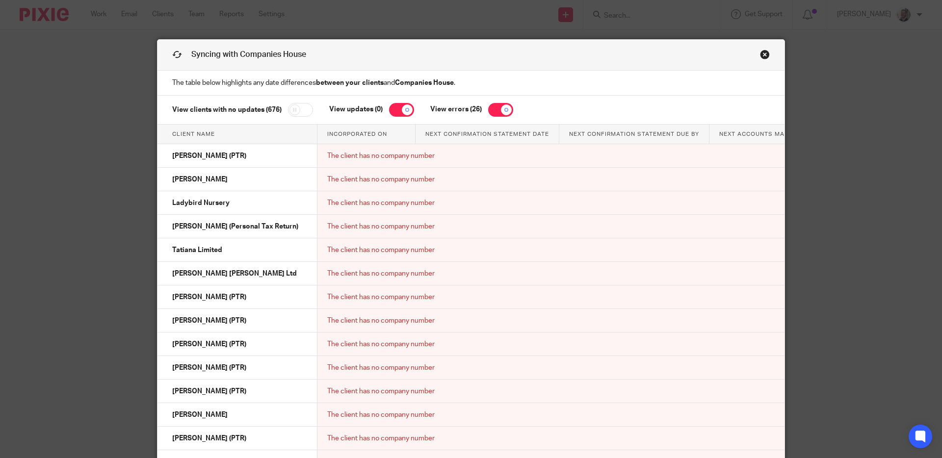
click at [761, 57] on link "Close this dialog window" at bounding box center [765, 56] width 10 height 13
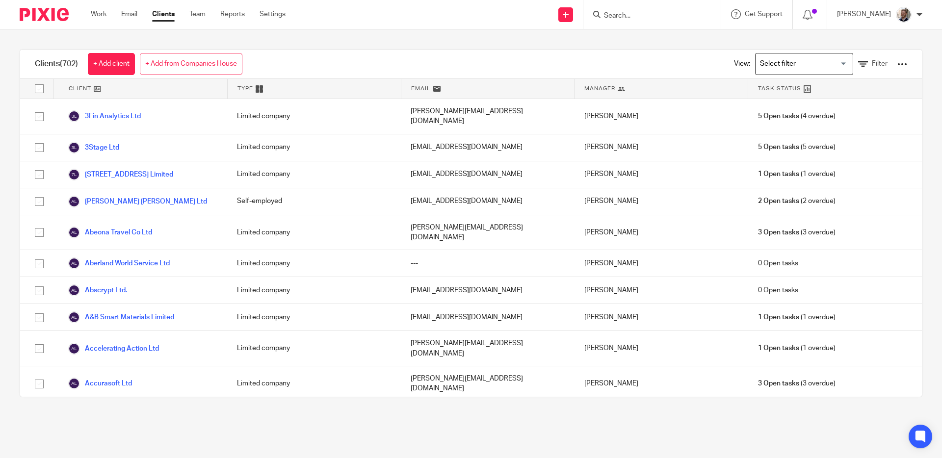
click at [425, 34] on div "Clients (702) + Add client + Add from Companies House View: Loading... Filter C…" at bounding box center [471, 223] width 942 height 388
click at [654, 17] on input "Search" at bounding box center [647, 16] width 88 height 9
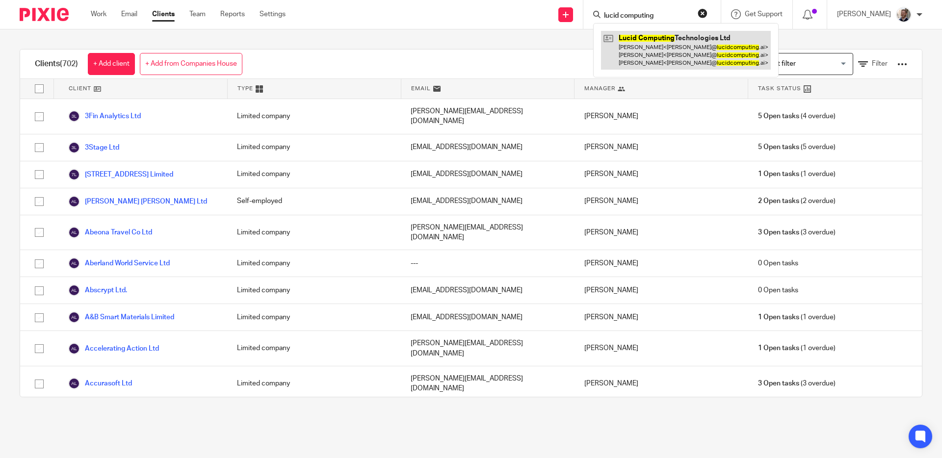
type input "lucid computing"
click at [680, 56] on link at bounding box center [686, 50] width 170 height 39
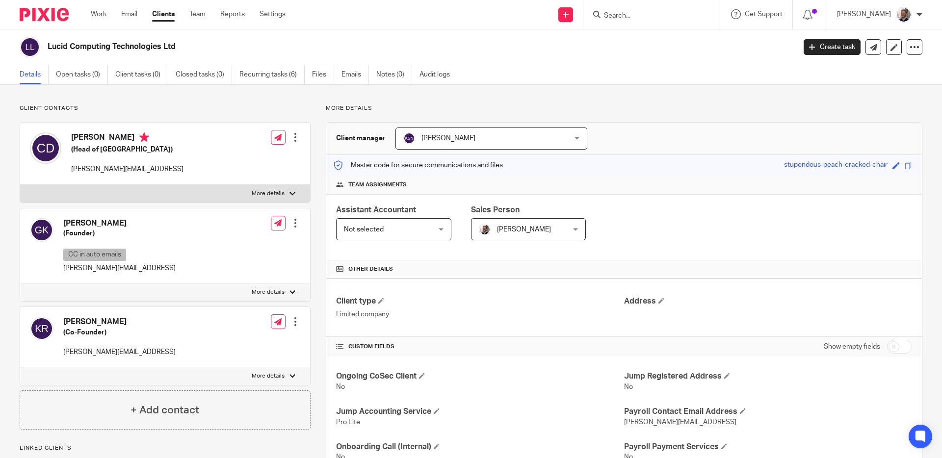
click at [470, 40] on div "Lucid Computing Technologies Ltd" at bounding box center [405, 47] width 770 height 21
click at [386, 76] on link "Notes (0)" at bounding box center [394, 74] width 36 height 19
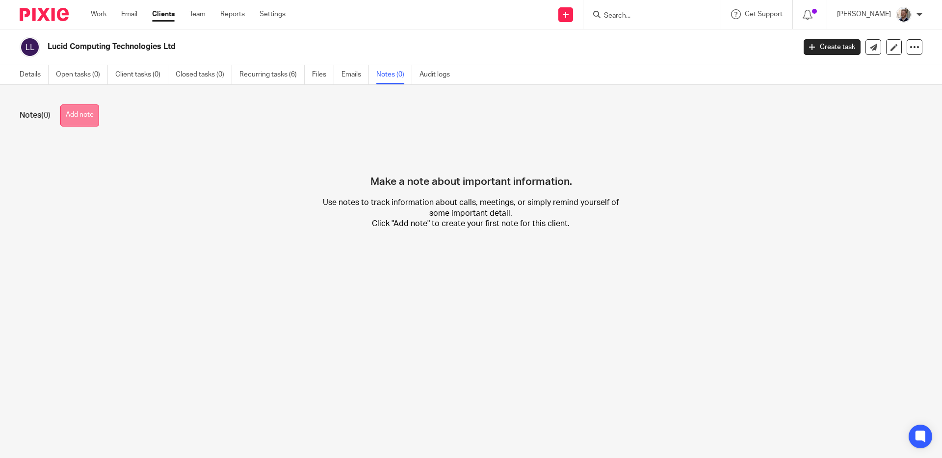
click at [86, 117] on button "Add note" at bounding box center [79, 116] width 39 height 22
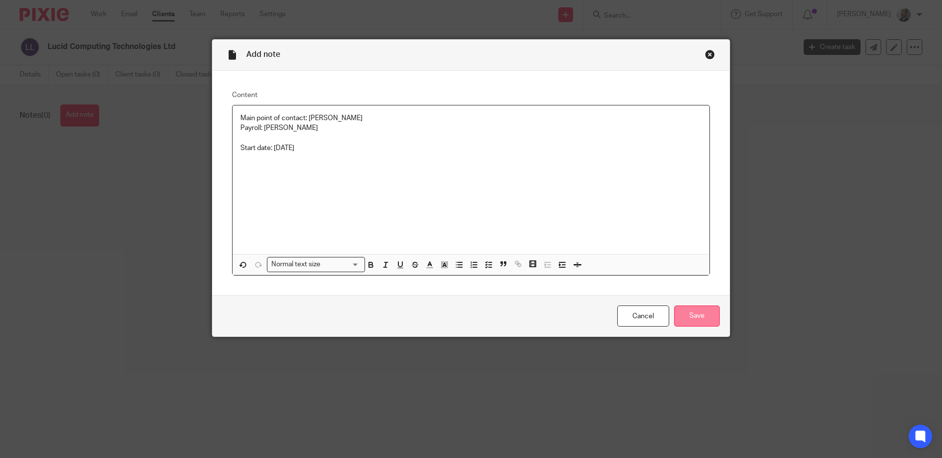
click at [688, 312] on input "Save" at bounding box center [697, 316] width 46 height 21
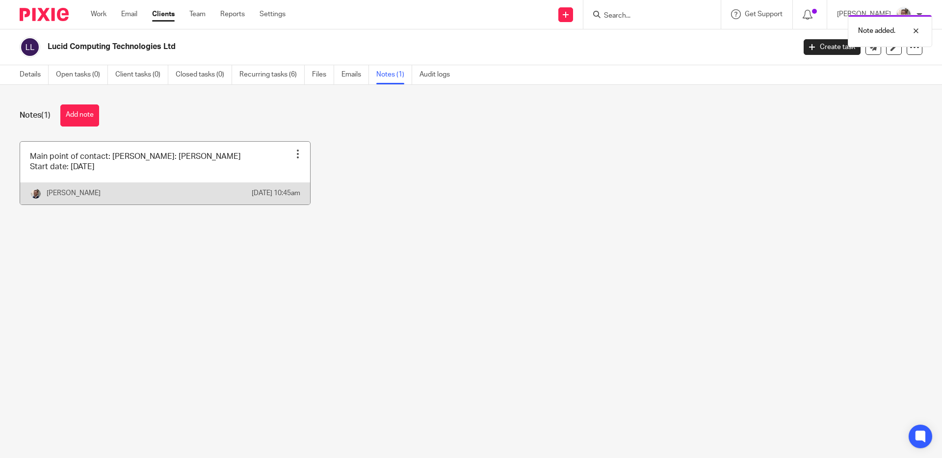
click at [293, 153] on div at bounding box center [298, 154] width 10 height 10
click at [278, 178] on span "Pin note" at bounding box center [273, 178] width 26 height 7
click at [276, 119] on div "Notes (1) Add note" at bounding box center [471, 116] width 903 height 22
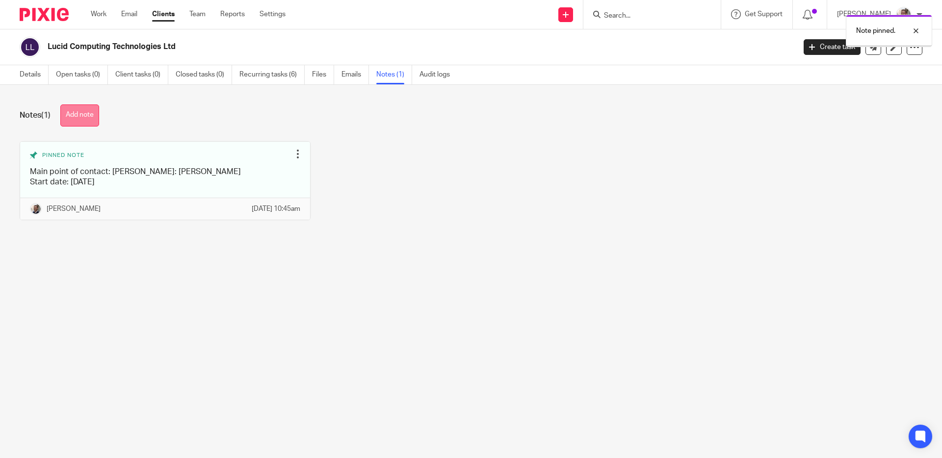
click at [91, 113] on button "Add note" at bounding box center [79, 116] width 39 height 22
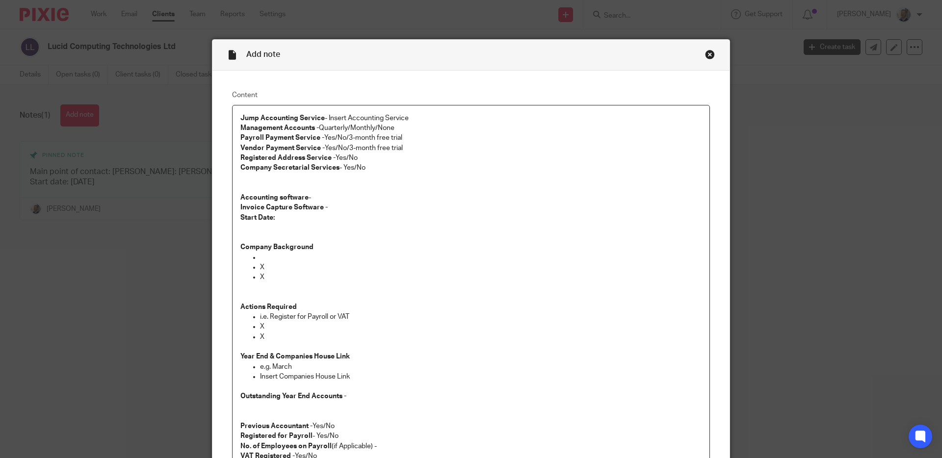
scroll to position [45, 0]
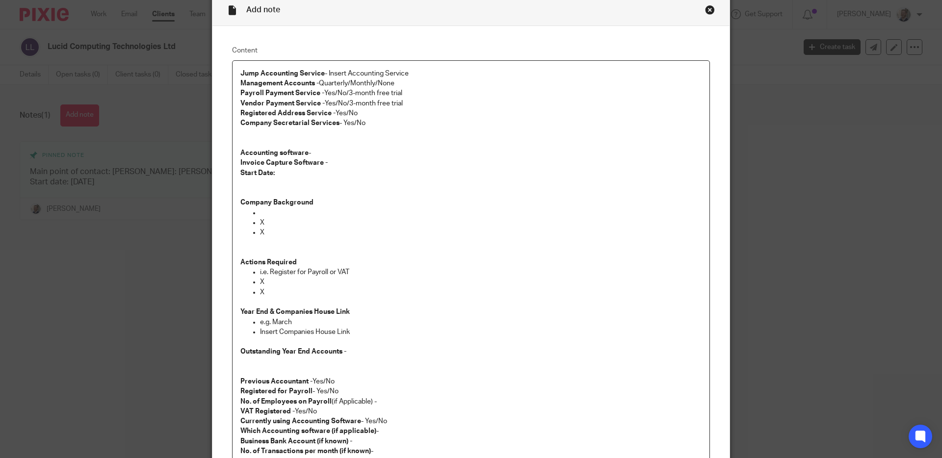
click at [280, 212] on p at bounding box center [481, 213] width 442 height 10
click at [299, 191] on p "Company Background" at bounding box center [471, 193] width 461 height 30
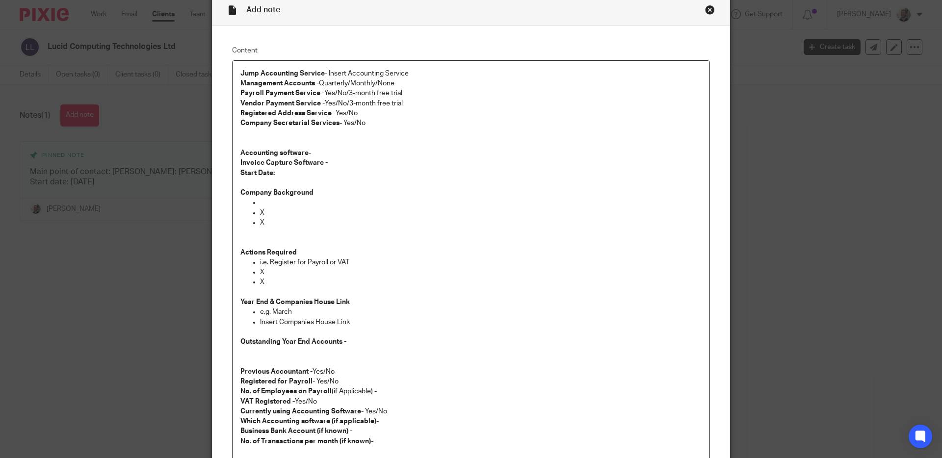
click at [296, 141] on p at bounding box center [471, 138] width 461 height 20
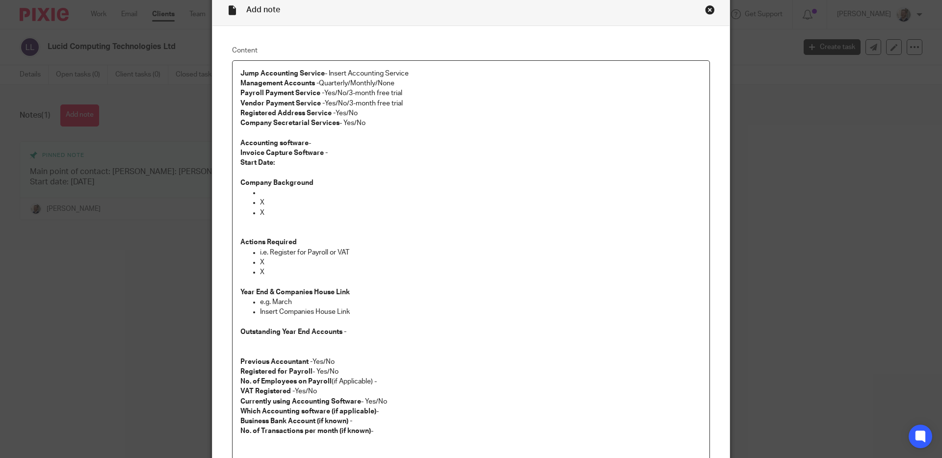
click at [394, 124] on p "Company Secretarial Services - Yes/No" at bounding box center [471, 123] width 461 height 10
click at [346, 73] on p "Jump Accounting Service - Insert Accounting Service Management Accounts - Quart…" at bounding box center [471, 89] width 461 height 40
drag, startPoint x: 318, startPoint y: 82, endPoint x: 392, endPoint y: 87, distance: 74.2
click at [392, 88] on p "Jump Accounting Service - Company Incorporation, Pro Lite Accounting Service Ma…" at bounding box center [471, 89] width 461 height 40
drag, startPoint x: 343, startPoint y: 96, endPoint x: 425, endPoint y: 98, distance: 82.0
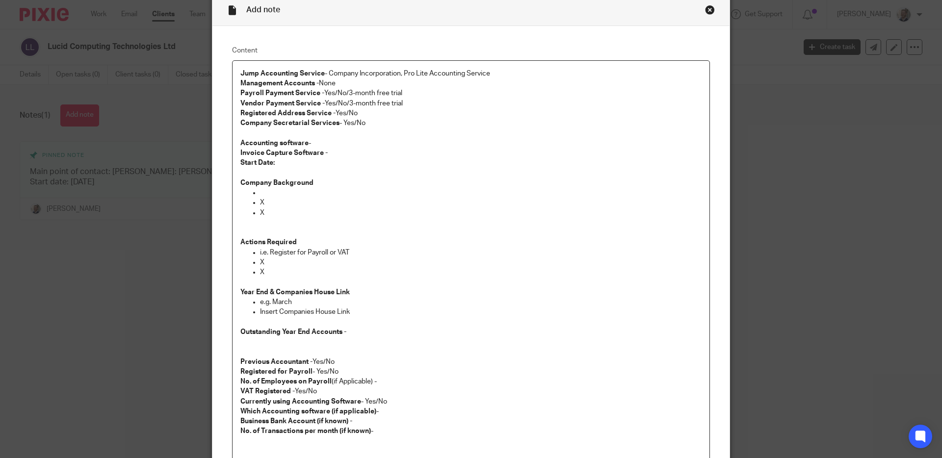
click at [426, 98] on p "Jump Accounting Service - Company Incorporation, Pro Lite Accounting Service Ma…" at bounding box center [471, 89] width 461 height 40
drag, startPoint x: 423, startPoint y: 95, endPoint x: 323, endPoint y: 95, distance: 99.6
click at [323, 95] on p "Jump Accounting Service - Company Incorporation, Pro Lite Accounting Service Ma…" at bounding box center [471, 89] width 461 height 40
drag, startPoint x: 322, startPoint y: 105, endPoint x: 403, endPoint y: 107, distance: 80.5
click at [402, 107] on p "Jump Accounting Service - Company Incorporation, Pro Lite Accounting Service Ma…" at bounding box center [471, 89] width 461 height 40
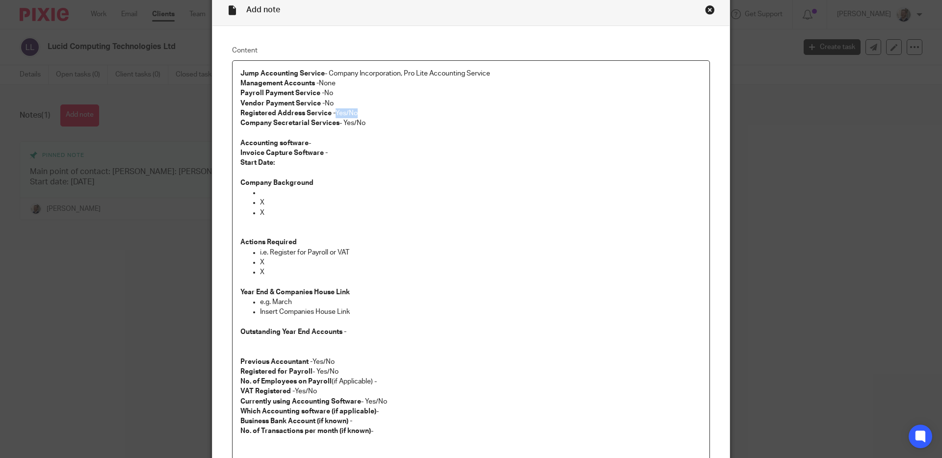
drag, startPoint x: 334, startPoint y: 113, endPoint x: 375, endPoint y: 113, distance: 41.2
click at [375, 113] on p "Registered Address Service - Yes/No" at bounding box center [471, 113] width 461 height 10
drag, startPoint x: 342, startPoint y: 122, endPoint x: 374, endPoint y: 124, distance: 31.9
click at [377, 124] on p "Company Secretarial Services - Yes/No" at bounding box center [471, 123] width 461 height 10
drag, startPoint x: 374, startPoint y: 124, endPoint x: 359, endPoint y: 119, distance: 15.4
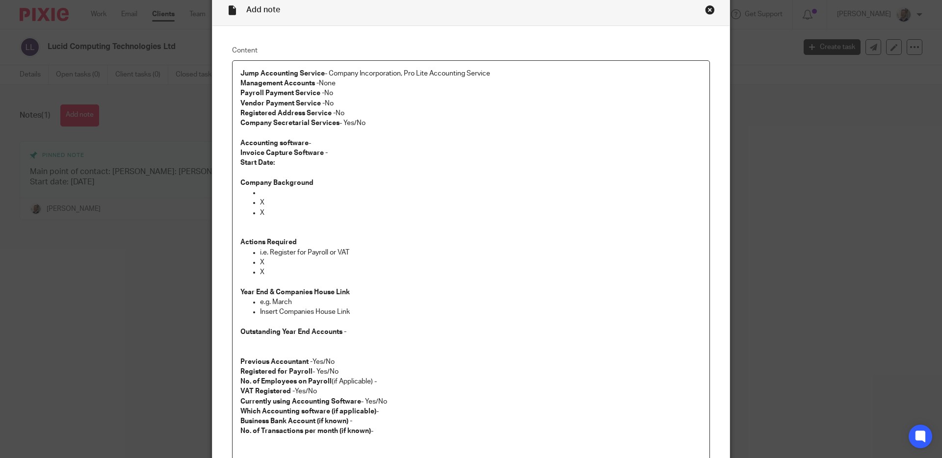
click at [340, 124] on p "Company Secretarial Services - Yes/No" at bounding box center [471, 123] width 461 height 10
click at [357, 146] on p "Accounting software - Invoice Capture Software -" at bounding box center [471, 148] width 461 height 20
click at [350, 156] on p "Accounting software - Need to be setup on Xero once incorporated Invoice Captur…" at bounding box center [471, 148] width 461 height 20
drag, startPoint x: 372, startPoint y: 163, endPoint x: 376, endPoint y: 169, distance: 7.8
click at [373, 163] on p "Start Date:" at bounding box center [471, 163] width 461 height 10
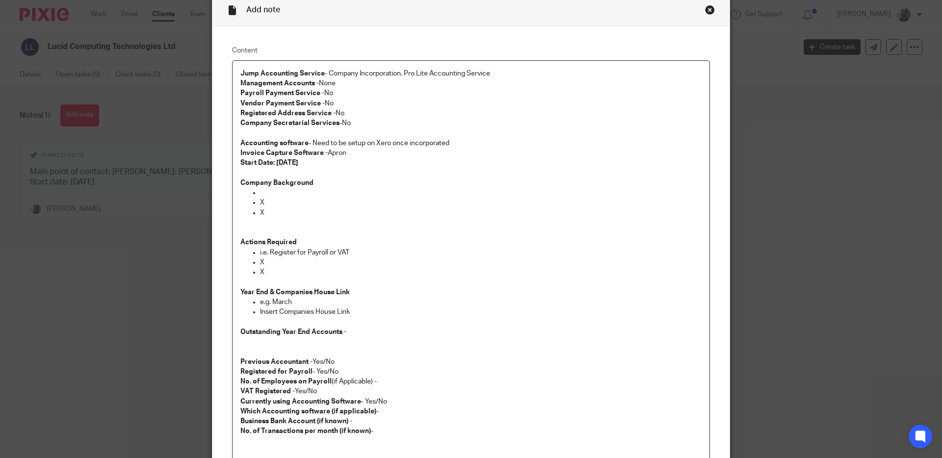
drag, startPoint x: 273, startPoint y: 161, endPoint x: 343, endPoint y: 168, distance: 70.0
click at [344, 168] on div "Jump Accounting Service - Company Incorporation, Pro Lite Accounting Service Ma…" at bounding box center [471, 260] width 477 height 398
click at [314, 192] on p at bounding box center [481, 193] width 442 height 10
click at [478, 193] on p "Greg, one of the Founders, originally was working with Rain Labs UK Ltd" at bounding box center [481, 193] width 442 height 10
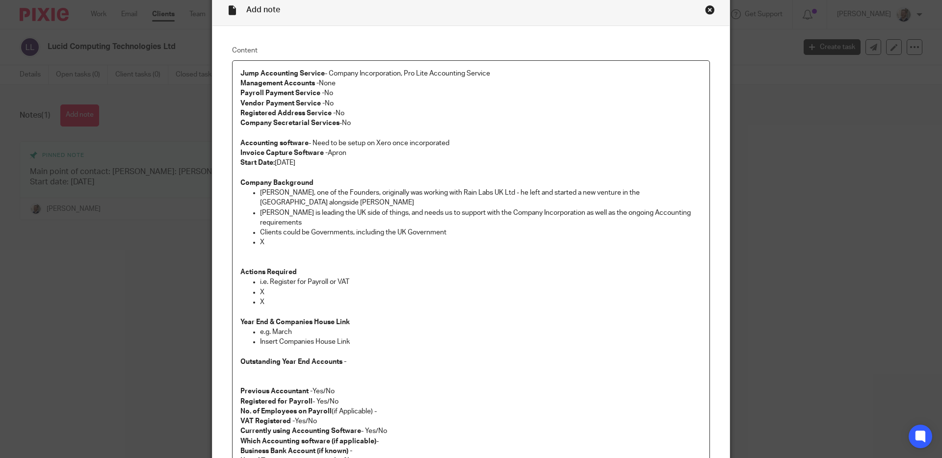
drag, startPoint x: 327, startPoint y: 230, endPoint x: 341, endPoint y: 234, distance: 13.7
click at [327, 238] on p "X" at bounding box center [481, 243] width 442 height 10
click at [351, 214] on p "Connor is leading the UK side of things, and needs us to support with the Compa…" at bounding box center [481, 218] width 442 height 20
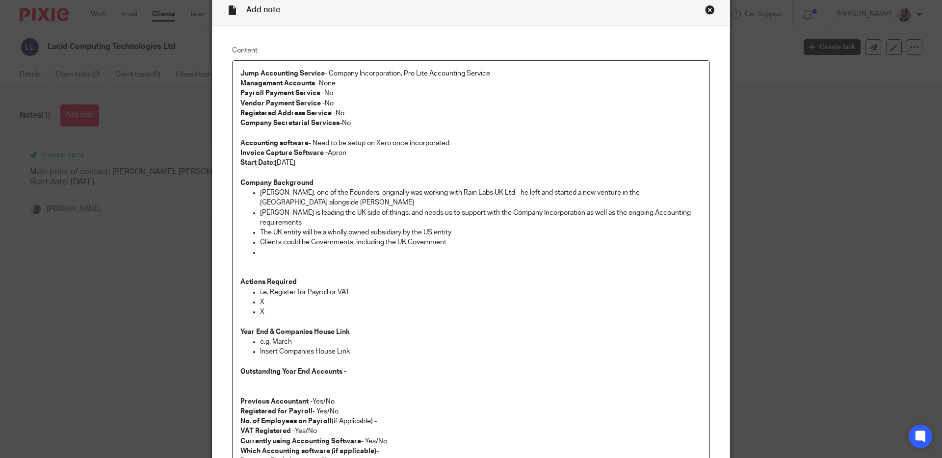
click at [351, 248] on p at bounding box center [481, 253] width 442 height 10
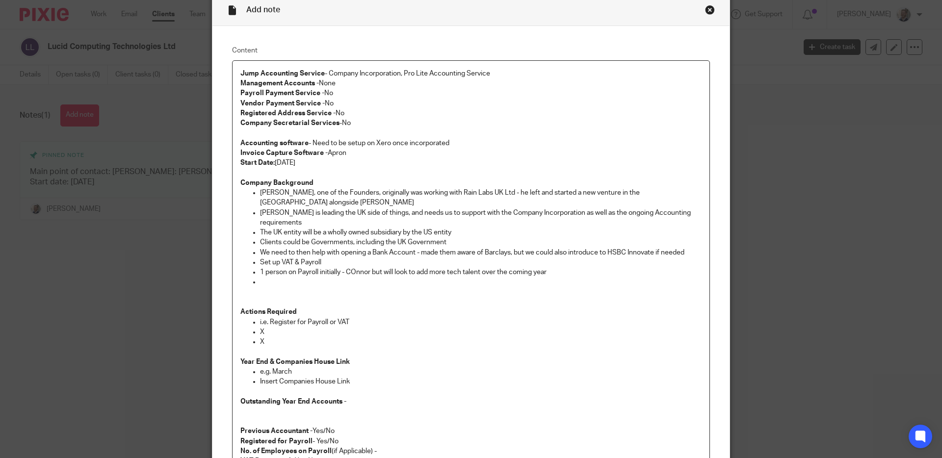
click at [351, 268] on p "1 person on Payroll initially - COnnor but will look to add more tech talent ov…" at bounding box center [481, 273] width 442 height 10
click at [343, 288] on p at bounding box center [471, 293] width 461 height 10
drag, startPoint x: 349, startPoint y: 274, endPoint x: 352, endPoint y: 269, distance: 6.0
click at [349, 277] on p at bounding box center [481, 282] width 442 height 10
click at [295, 277] on p "Their man fous for Y1 will be on policy and revenue generation" at bounding box center [481, 282] width 442 height 10
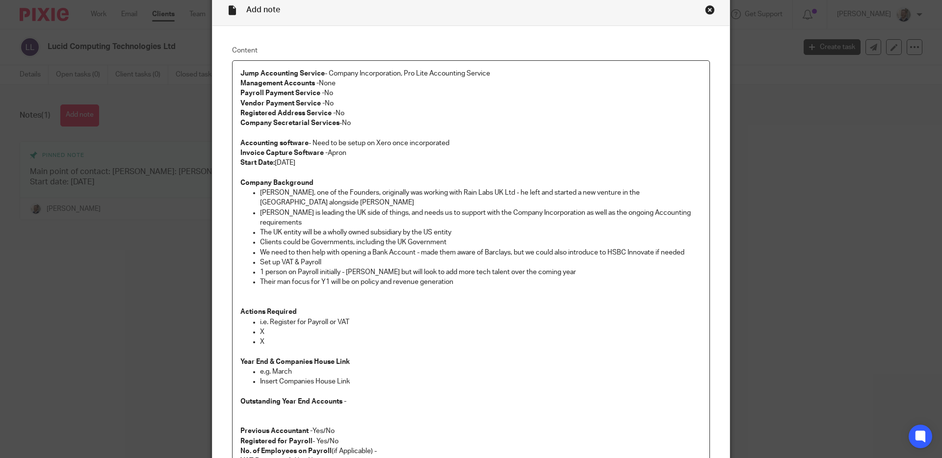
click at [463, 277] on p "Their man focus for Y1 will be on policy and revenue generation" at bounding box center [481, 282] width 442 height 10
drag, startPoint x: 267, startPoint y: 313, endPoint x: 282, endPoint y: 312, distance: 14.8
click at [267, 318] on p "i.e. Register for Payroll or VAT" at bounding box center [481, 323] width 442 height 10
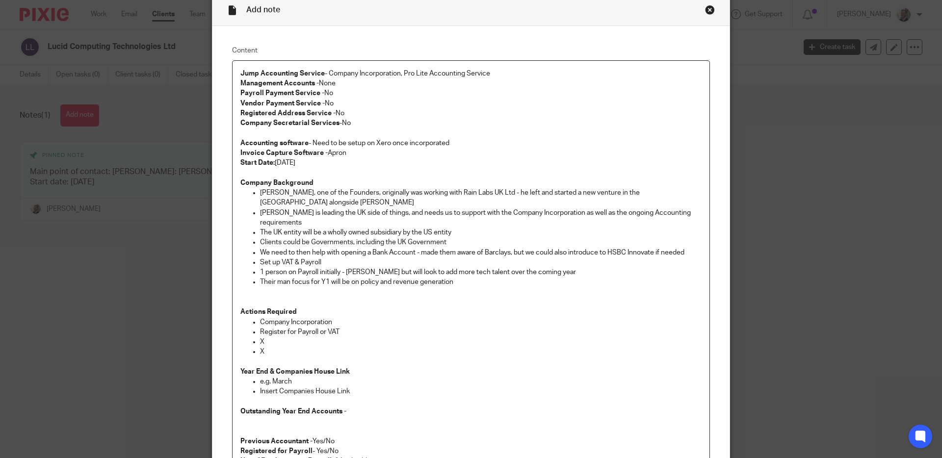
click at [269, 347] on p "X" at bounding box center [481, 352] width 442 height 10
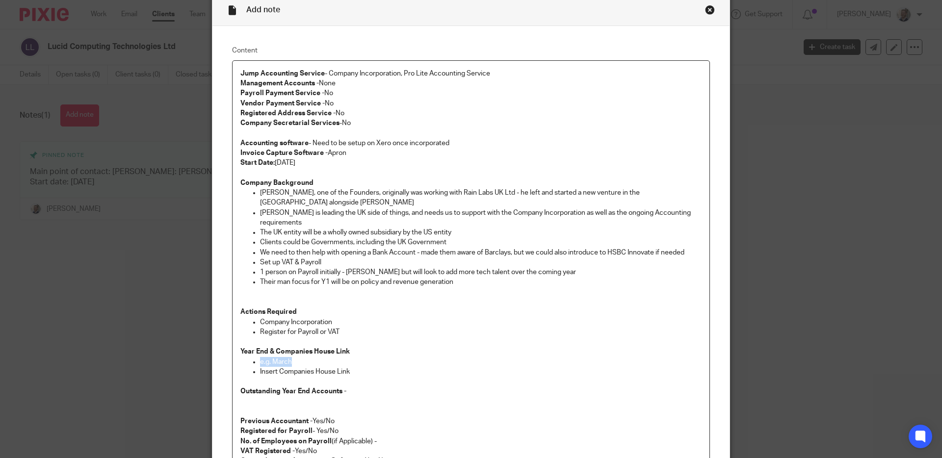
drag, startPoint x: 289, startPoint y: 352, endPoint x: 256, endPoint y: 351, distance: 33.4
click at [260, 357] on p "e.g. March" at bounding box center [481, 362] width 442 height 10
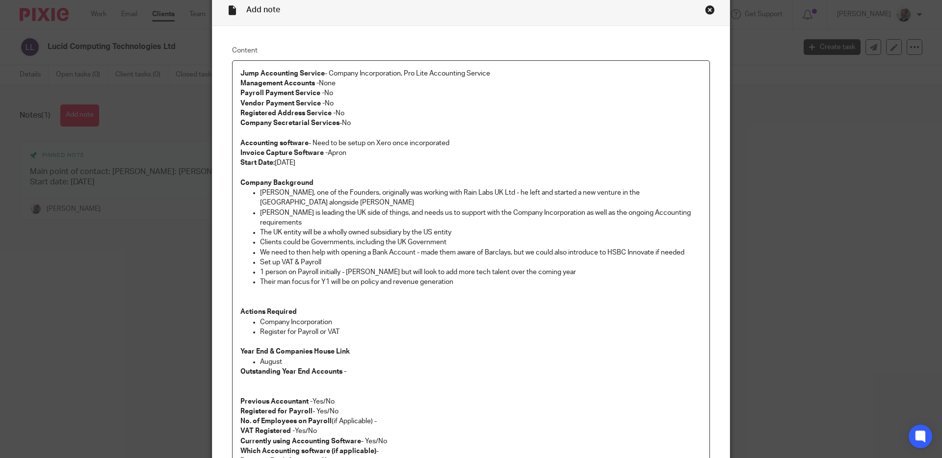
click at [350, 367] on p "Outstanding Year End Accounts -" at bounding box center [471, 372] width 461 height 10
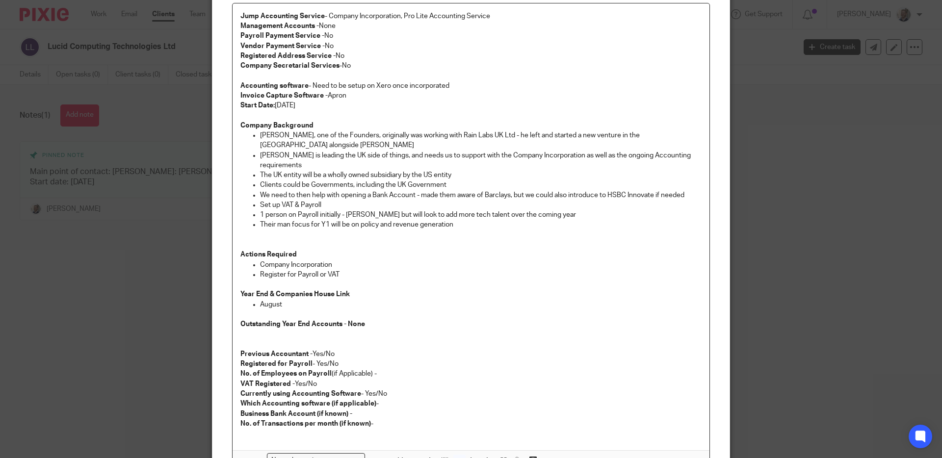
scroll to position [106, 0]
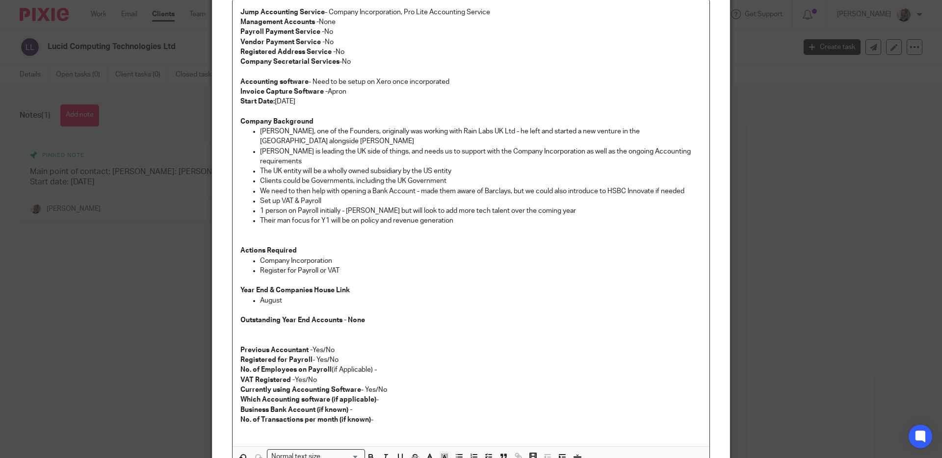
click at [321, 346] on p "Previous Accountant - Yes/No" at bounding box center [471, 351] width 461 height 10
click at [315, 355] on p "Registered for Payroll - Yes/No" at bounding box center [471, 360] width 461 height 10
click at [335, 375] on p "VAT Registered - No, need us toregister" at bounding box center [471, 380] width 461 height 10
click at [391, 385] on p "Currently using Accounting Software - Yes/No" at bounding box center [471, 390] width 461 height 10
click at [399, 395] on p "Which Accounting software (if applicable) - Business Bank Account (if known) -" at bounding box center [471, 405] width 461 height 20
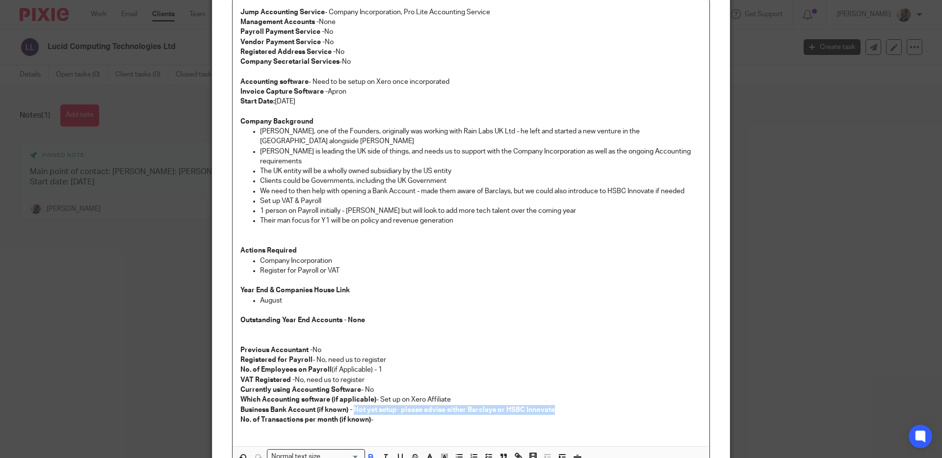
drag, startPoint x: 351, startPoint y: 399, endPoint x: 561, endPoint y: 405, distance: 209.7
click at [560, 402] on p "Which Accounting software (if applicable) - Set up on Xero Affiliate Business B…" at bounding box center [471, 405] width 461 height 20
click at [562, 415] on p "No. of Transactions per month (if known) -" at bounding box center [471, 420] width 461 height 10
click at [390, 336] on p at bounding box center [471, 341] width 461 height 10
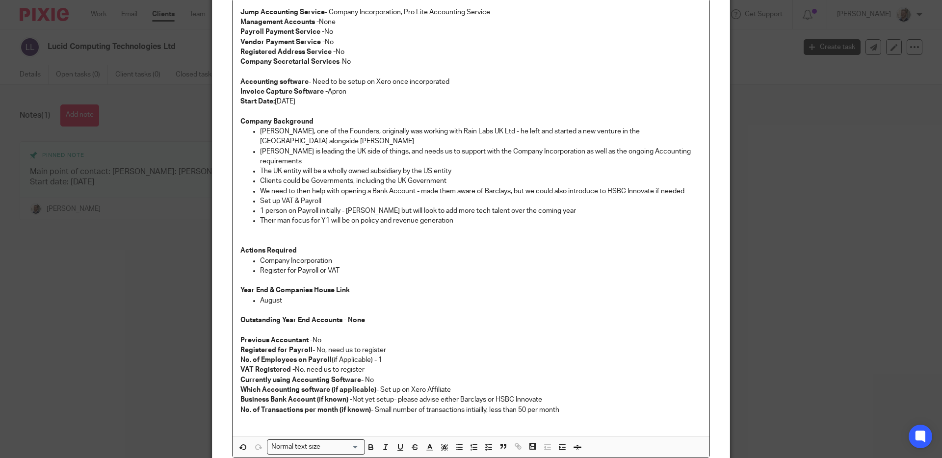
click at [381, 226] on p at bounding box center [471, 231] width 461 height 10
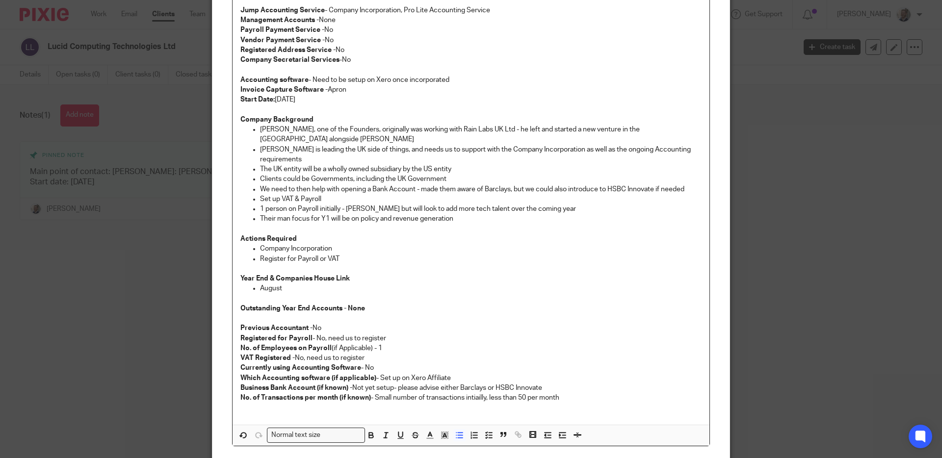
scroll to position [110, 0]
click at [598, 302] on p "Outstanding Year End Accounts - None" at bounding box center [471, 307] width 461 height 10
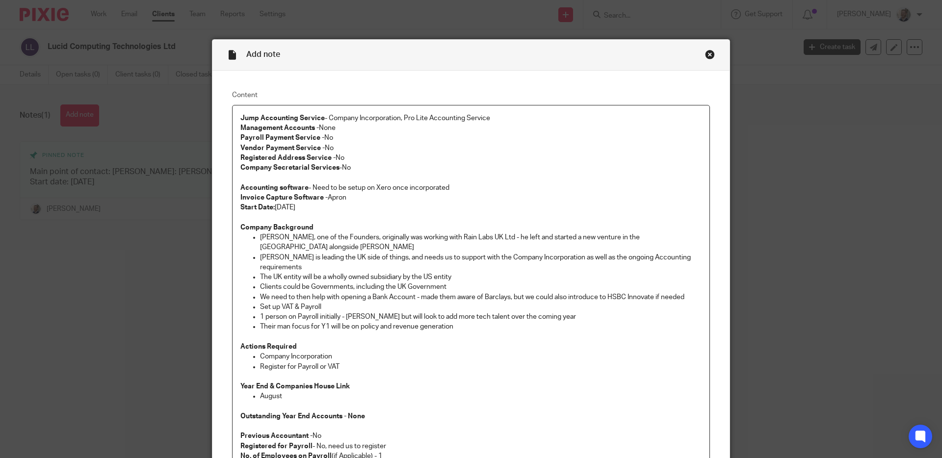
scroll to position [187, 0]
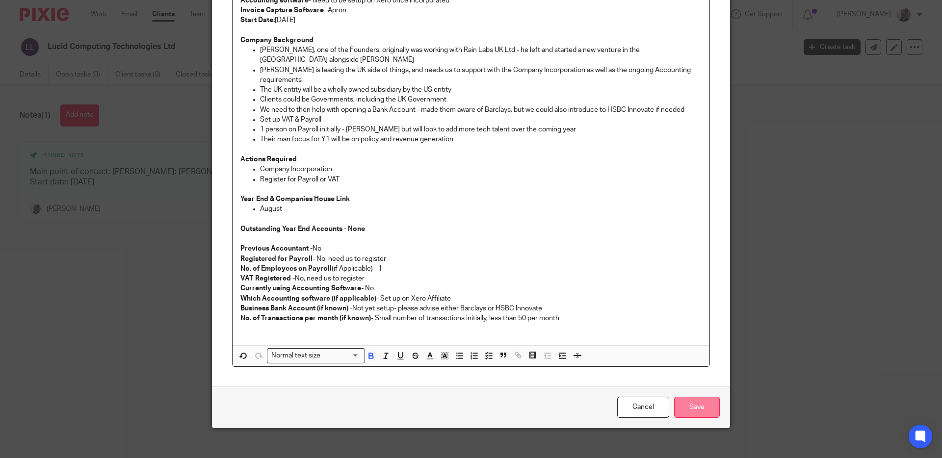
click at [698, 397] on input "Save" at bounding box center [697, 407] width 46 height 21
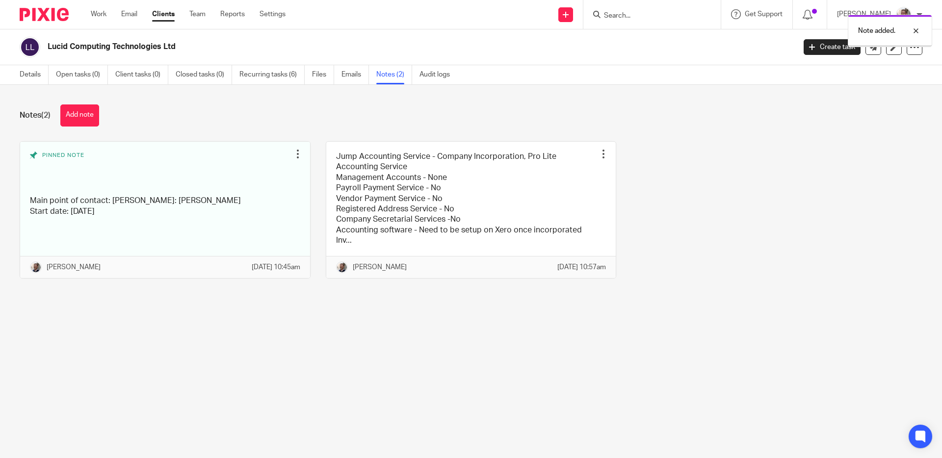
click at [421, 118] on div "Notes (2) Add note" at bounding box center [471, 116] width 903 height 22
drag, startPoint x: 355, startPoint y: 120, endPoint x: 236, endPoint y: 115, distance: 119.9
click at [354, 120] on div "Notes (2) Add note" at bounding box center [471, 116] width 903 height 22
click at [235, 114] on div "Notes (2) Add note" at bounding box center [471, 116] width 903 height 22
